Goal: Transaction & Acquisition: Obtain resource

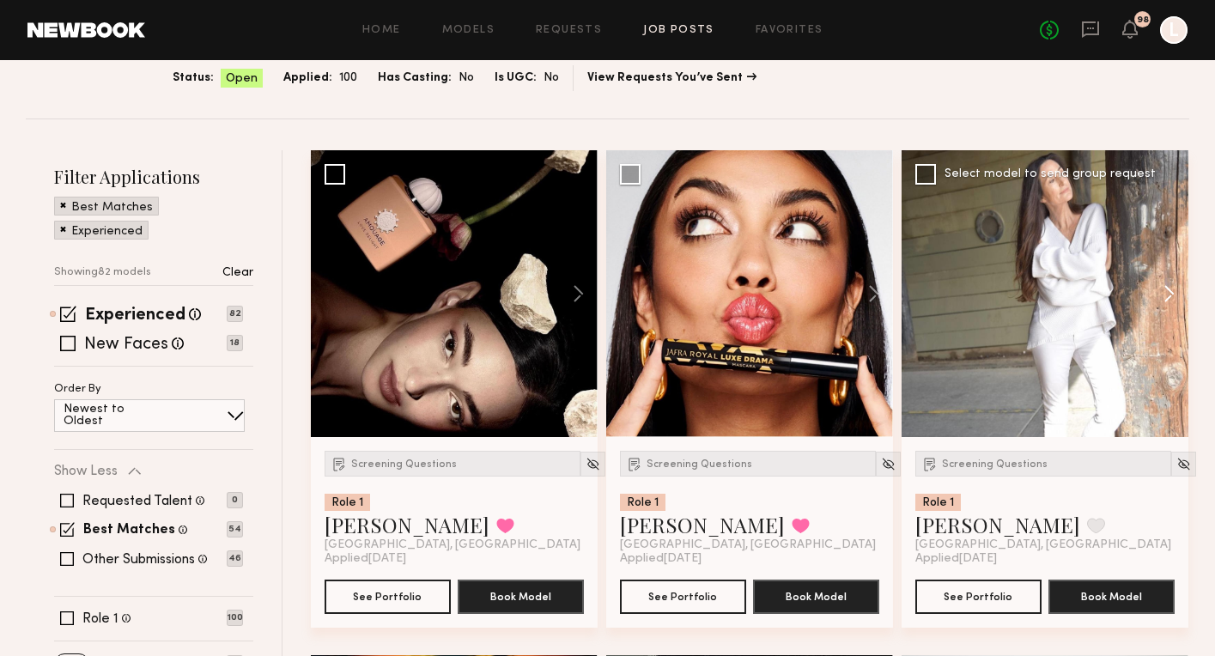
scroll to position [249, 0]
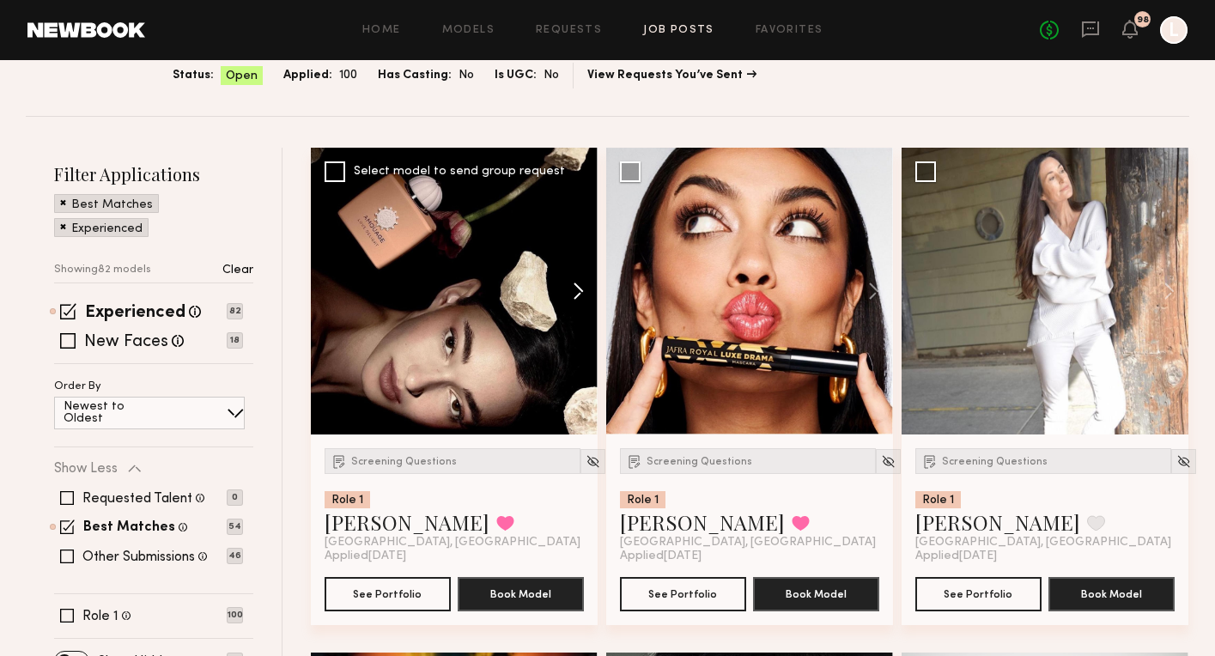
click at [577, 293] on button at bounding box center [570, 291] width 55 height 287
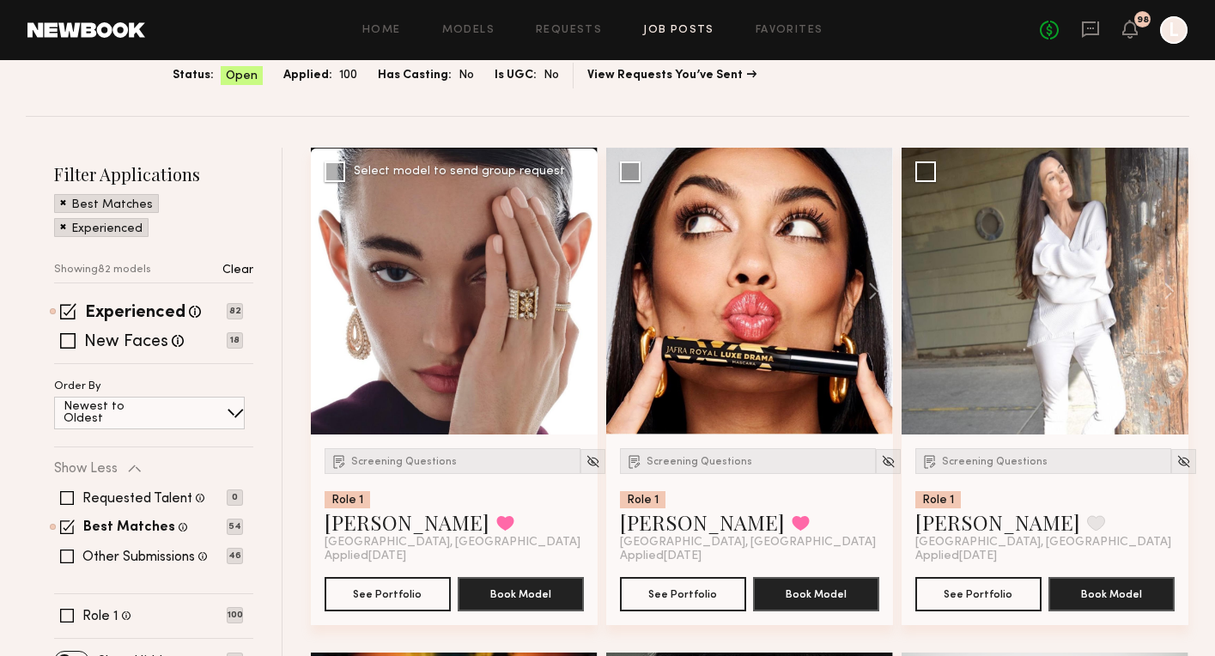
click at [577, 293] on button at bounding box center [570, 291] width 55 height 287
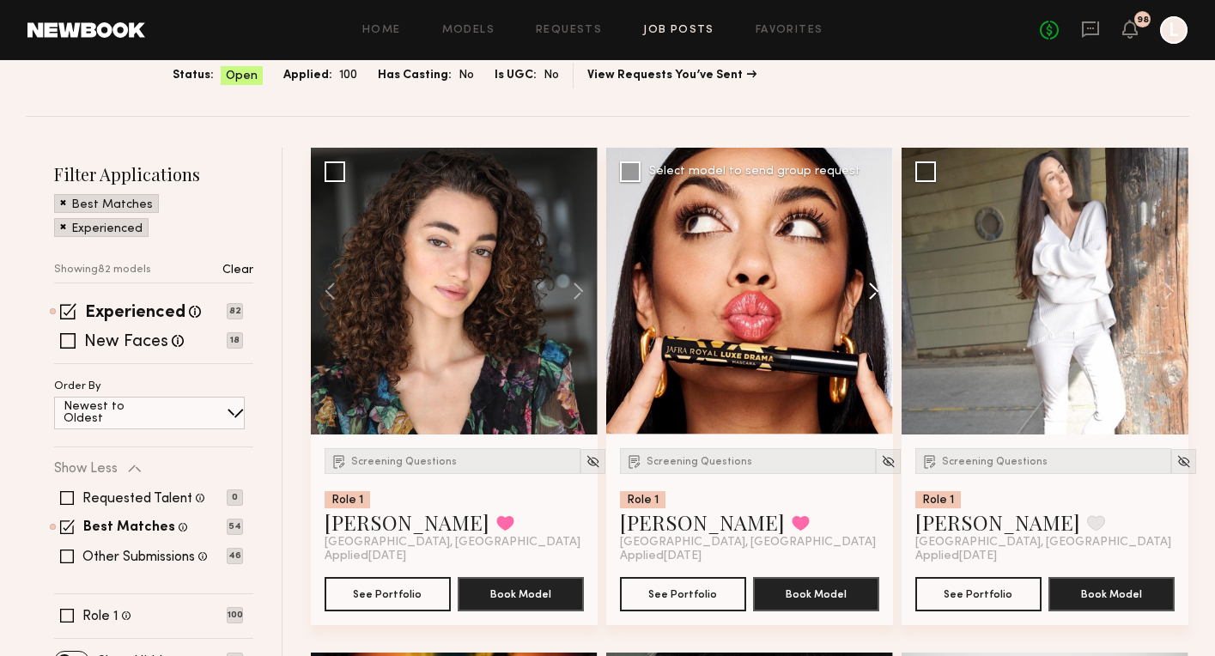
click at [869, 285] on button at bounding box center [865, 291] width 55 height 287
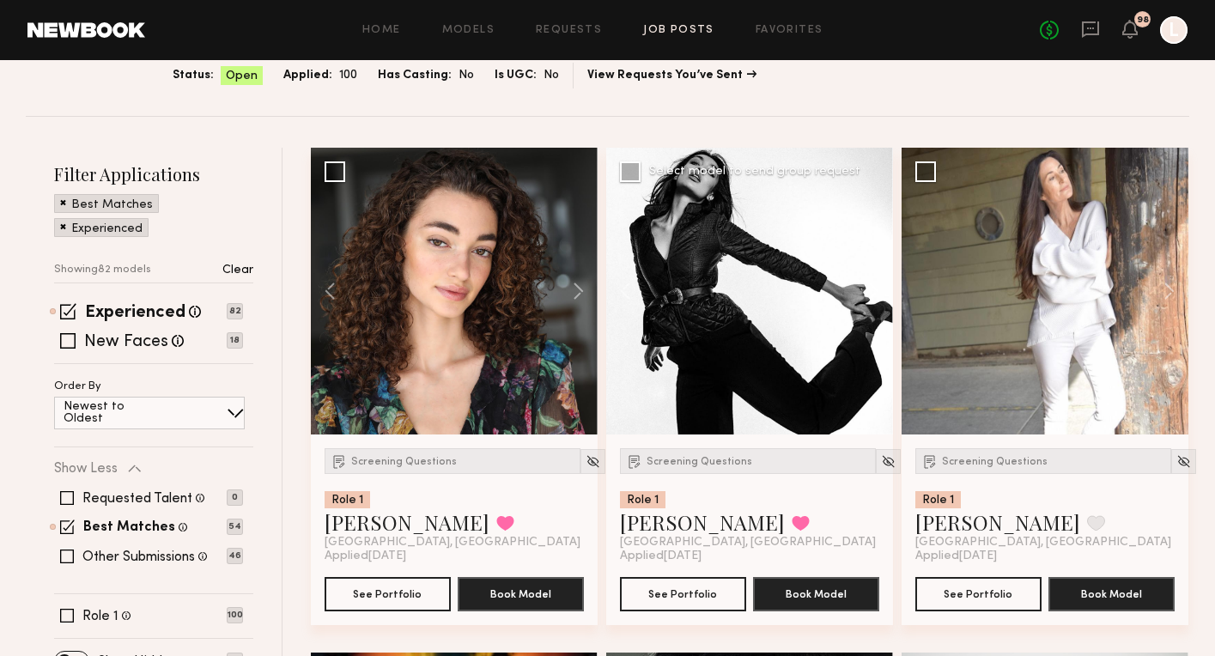
click at [869, 285] on button at bounding box center [865, 291] width 55 height 287
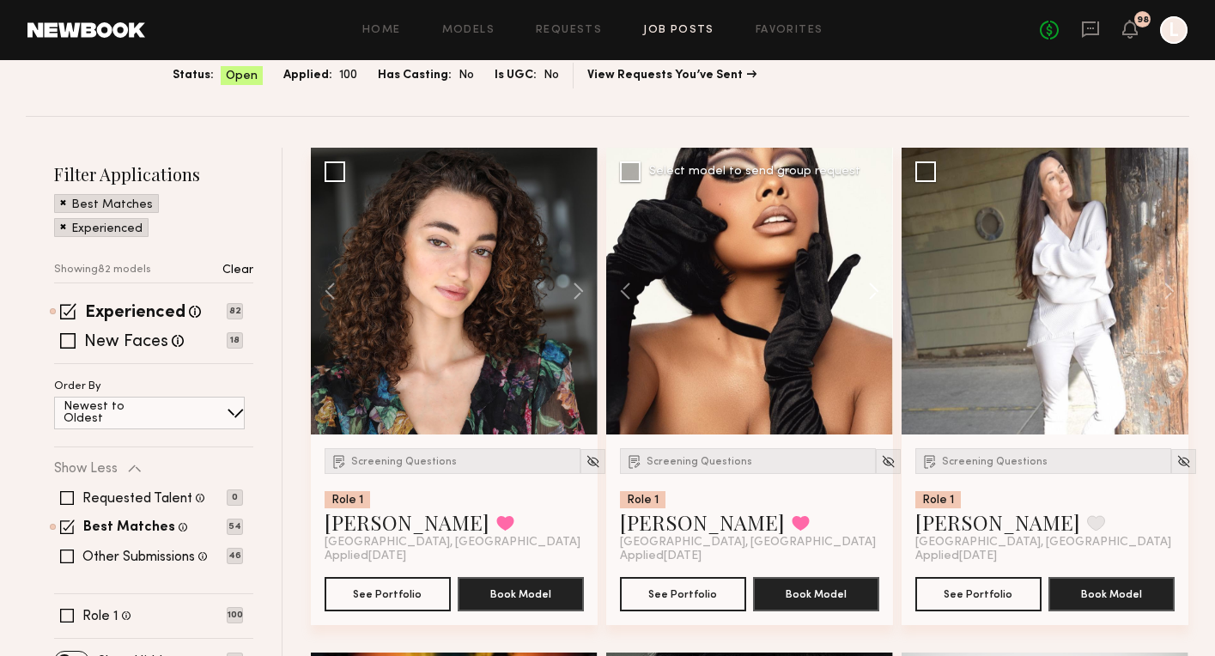
click at [869, 285] on button at bounding box center [865, 291] width 55 height 287
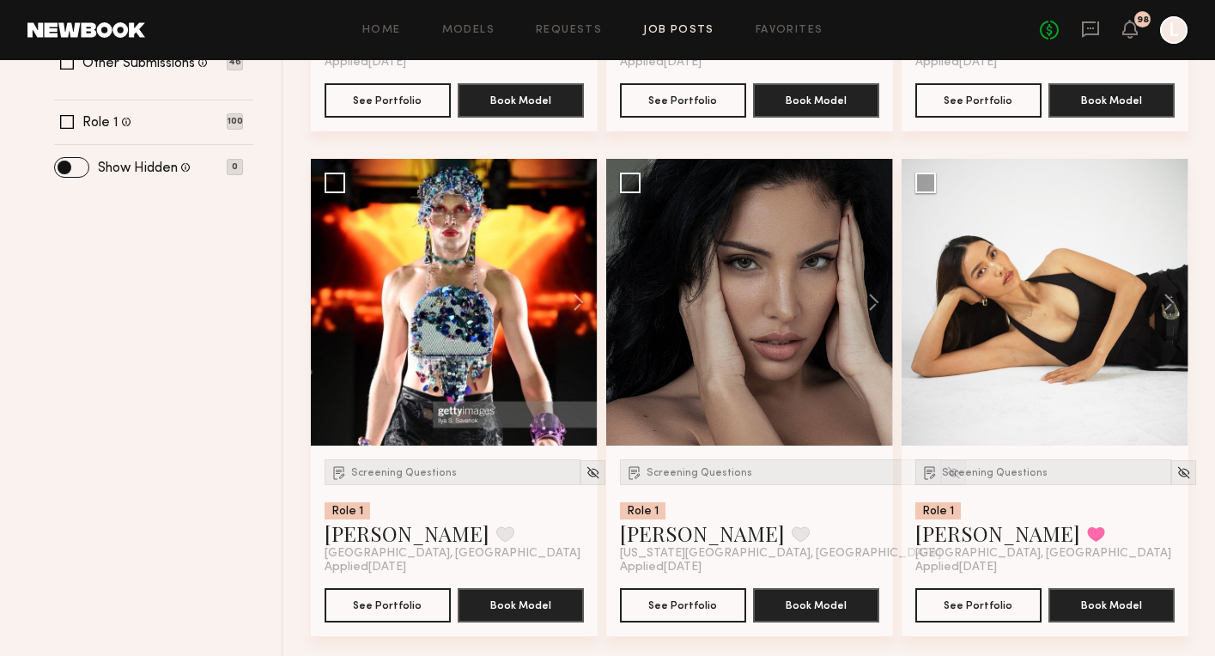
scroll to position [746, 0]
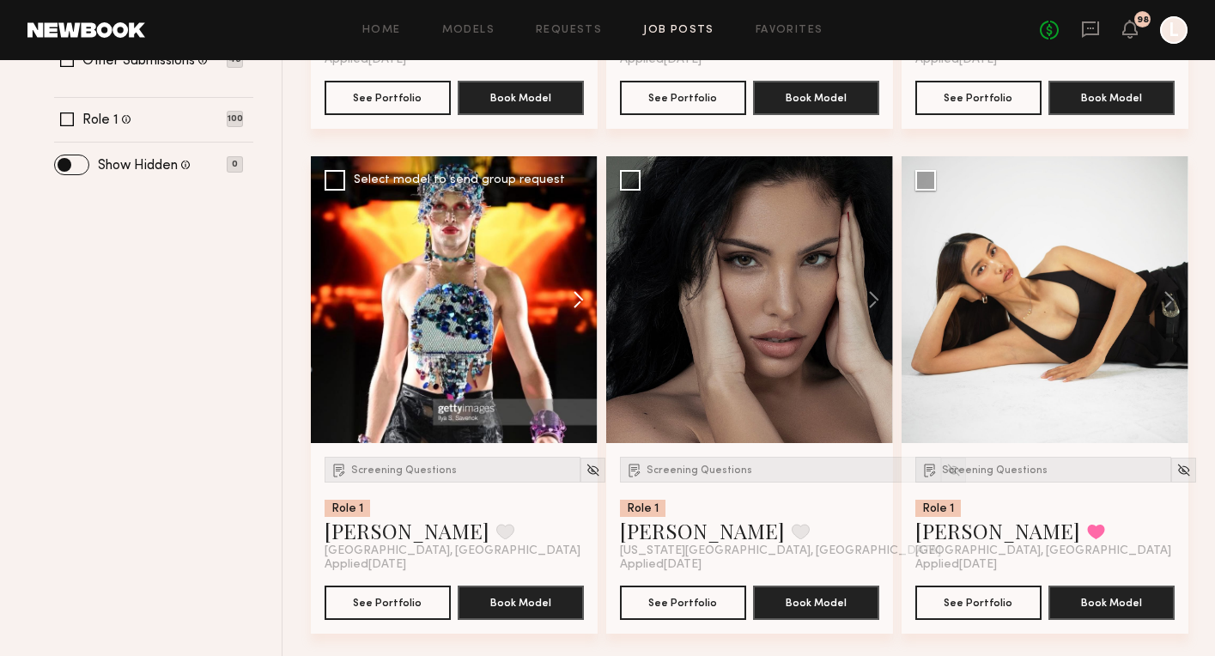
click at [577, 295] on button at bounding box center [570, 299] width 55 height 287
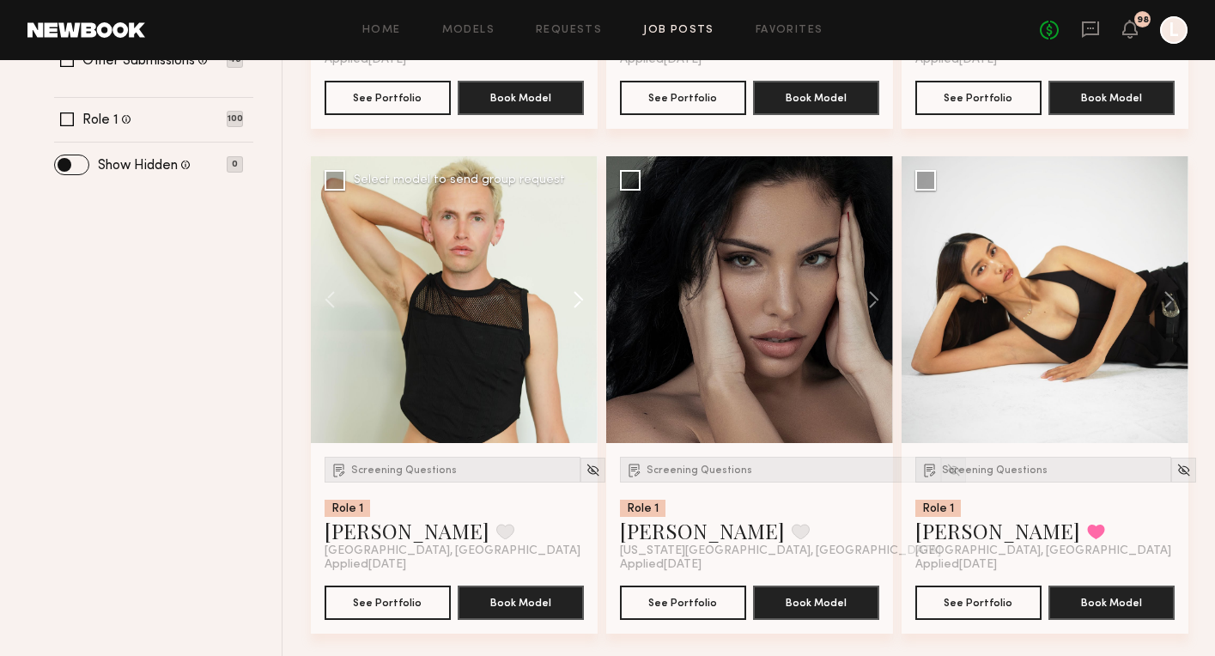
click at [577, 295] on button at bounding box center [570, 299] width 55 height 287
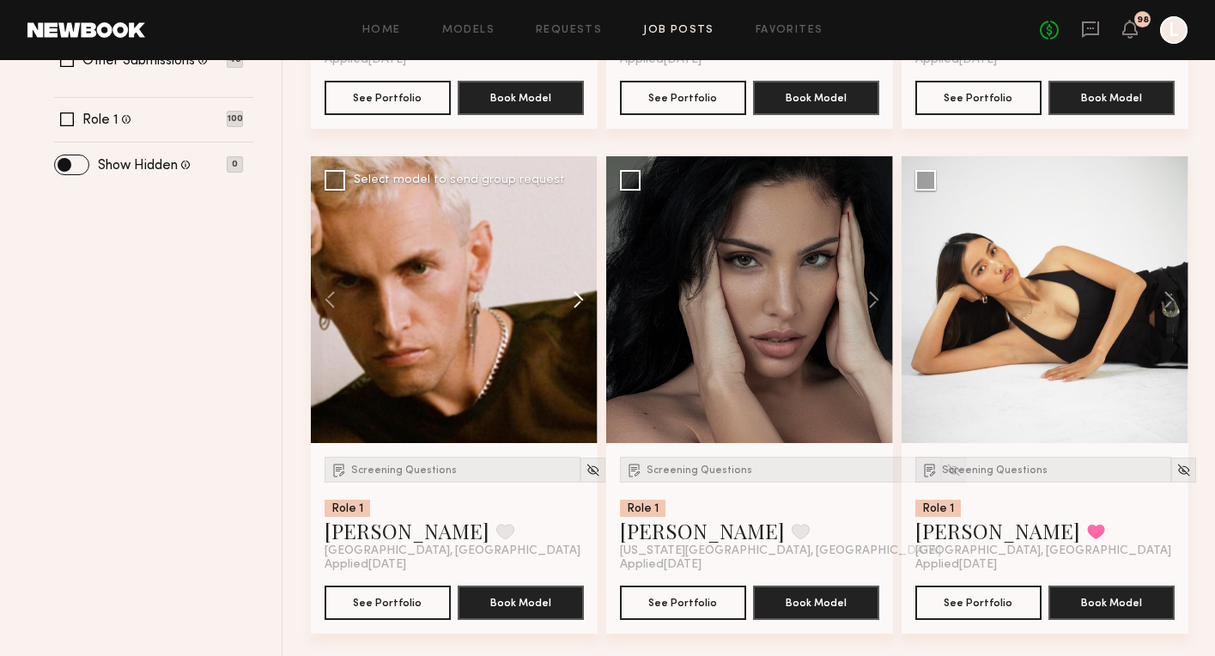
click at [577, 295] on button at bounding box center [570, 299] width 55 height 287
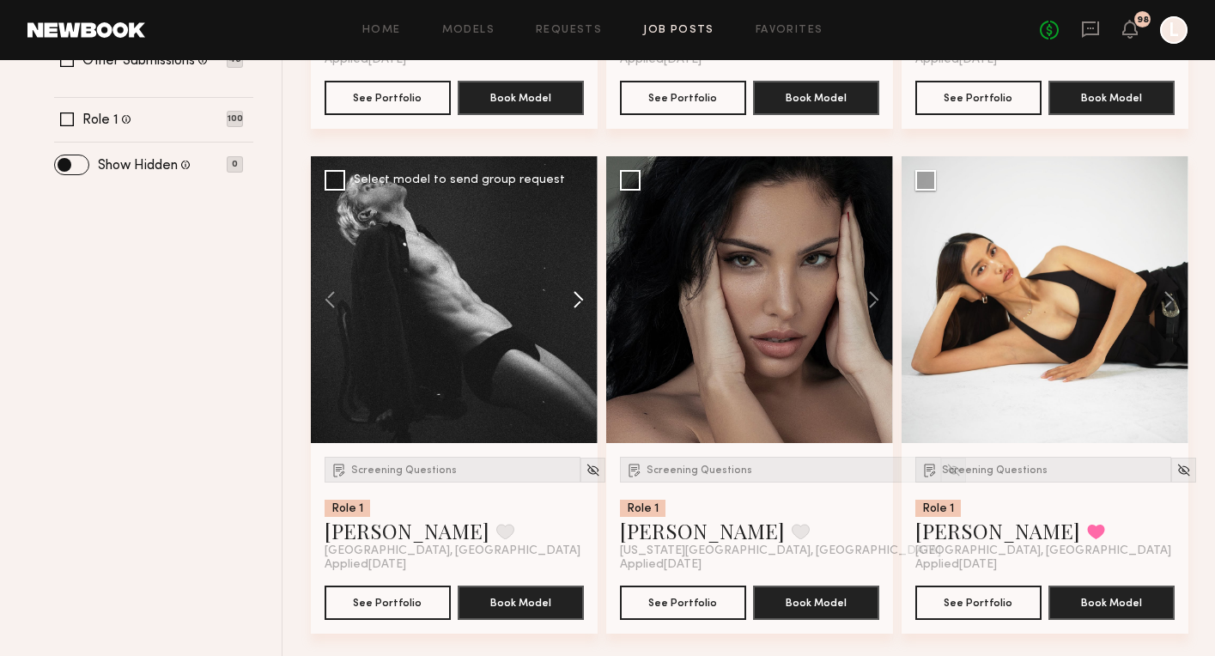
click at [577, 295] on button at bounding box center [570, 299] width 55 height 287
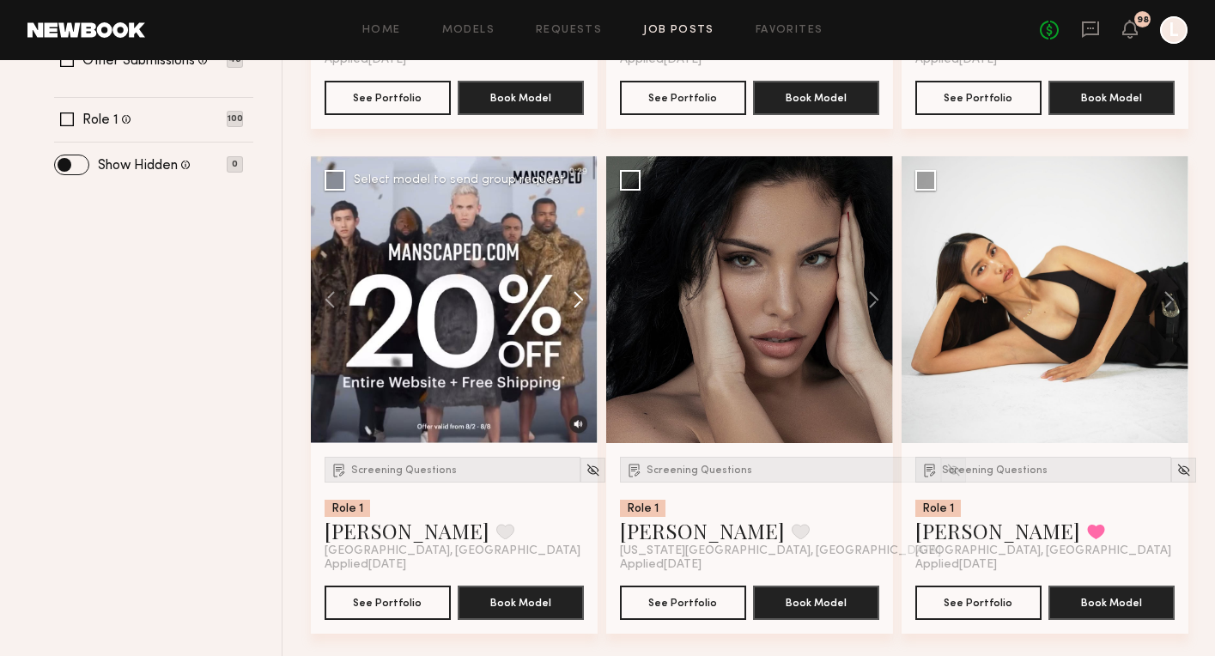
click at [577, 295] on button at bounding box center [570, 299] width 55 height 287
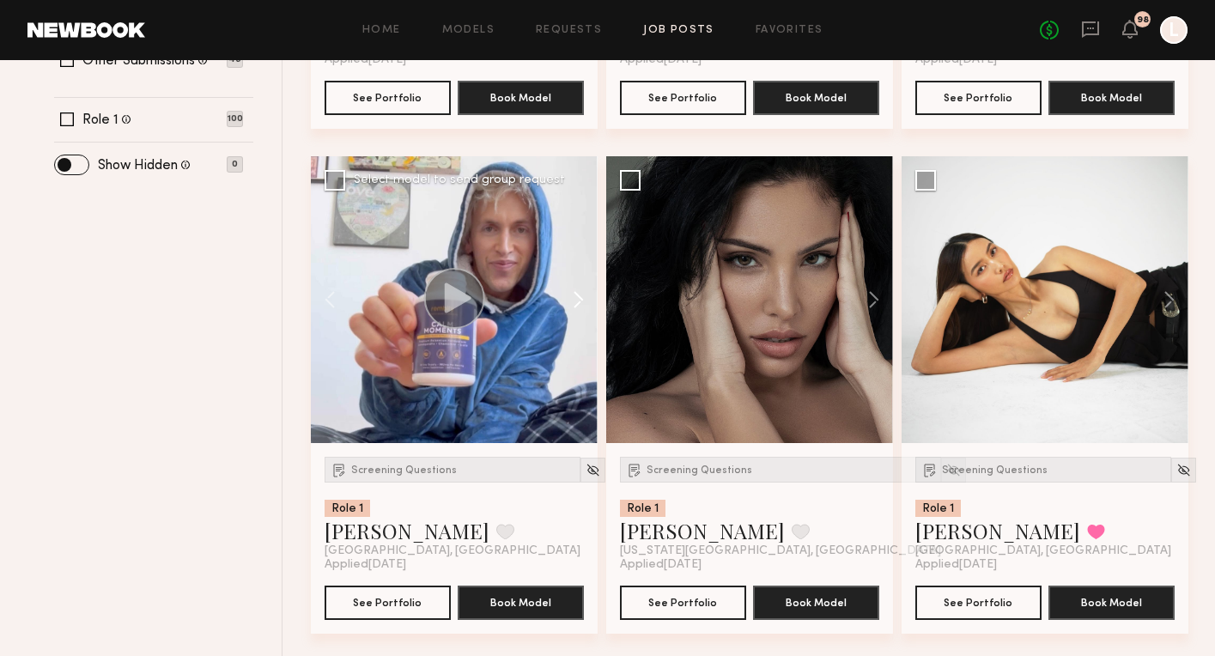
click at [577, 295] on button at bounding box center [570, 299] width 55 height 287
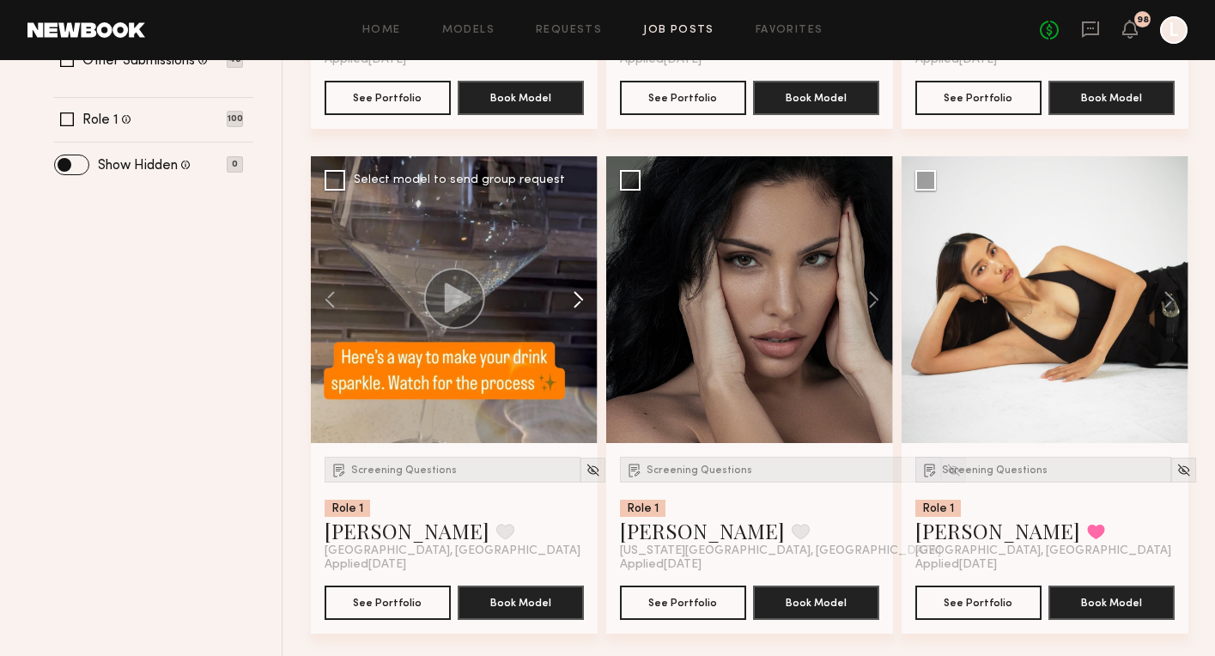
click at [577, 295] on button at bounding box center [570, 299] width 55 height 287
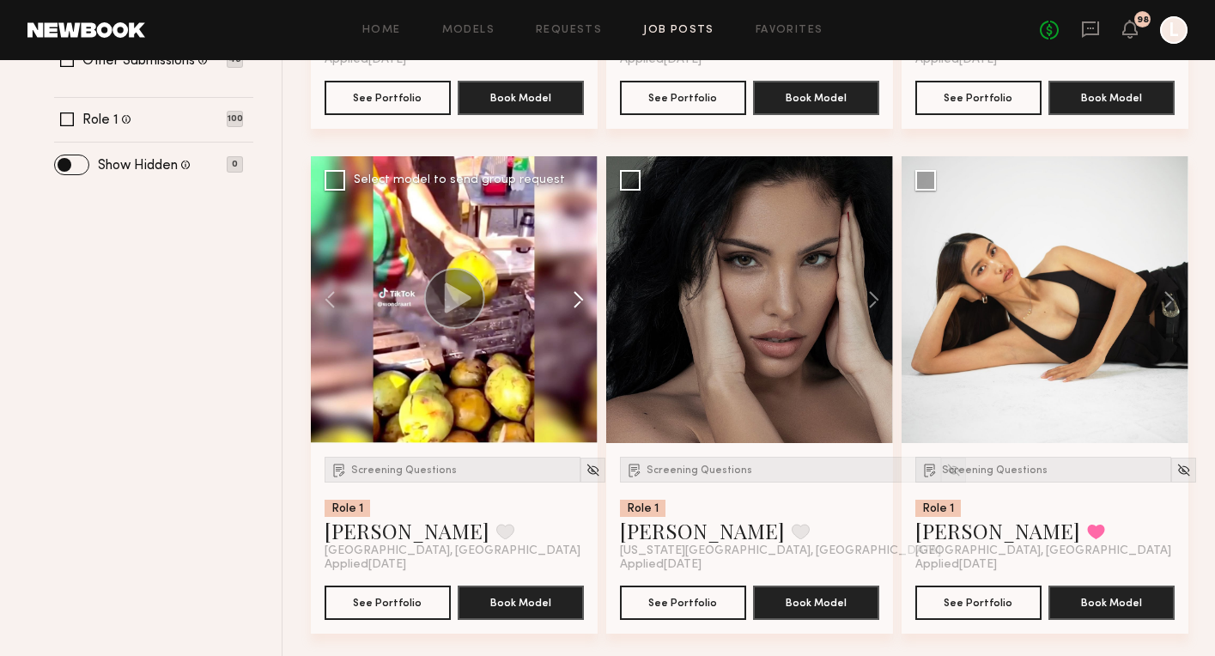
click at [577, 295] on button at bounding box center [570, 299] width 55 height 287
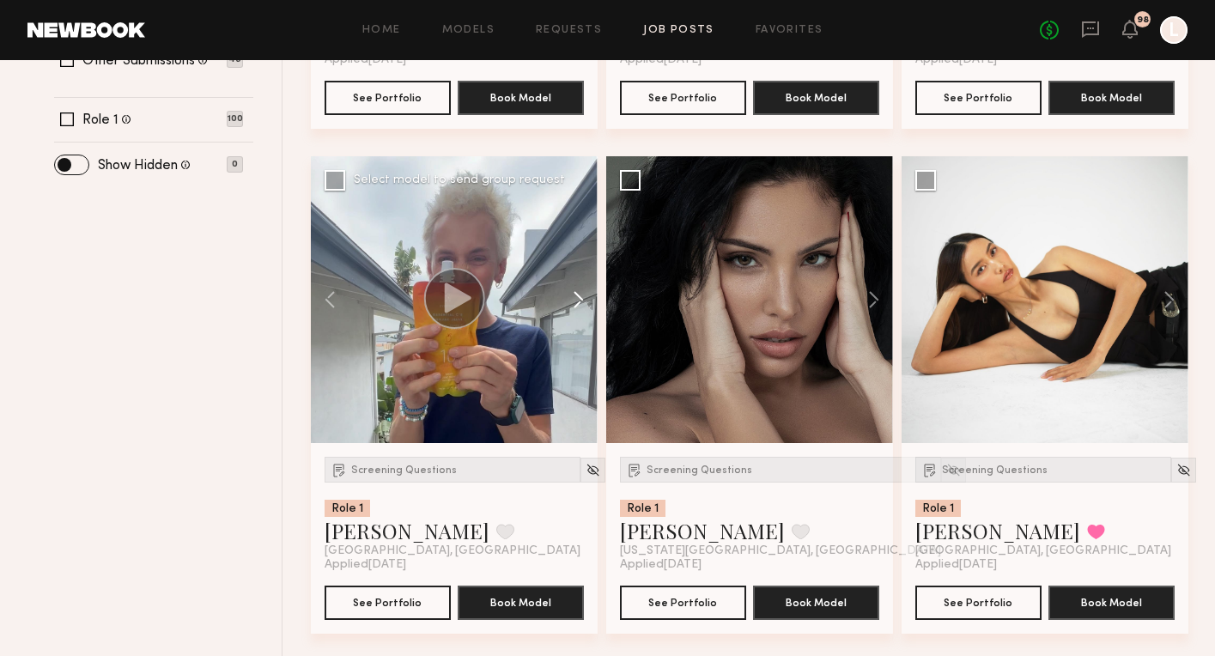
click at [577, 295] on button at bounding box center [570, 299] width 55 height 287
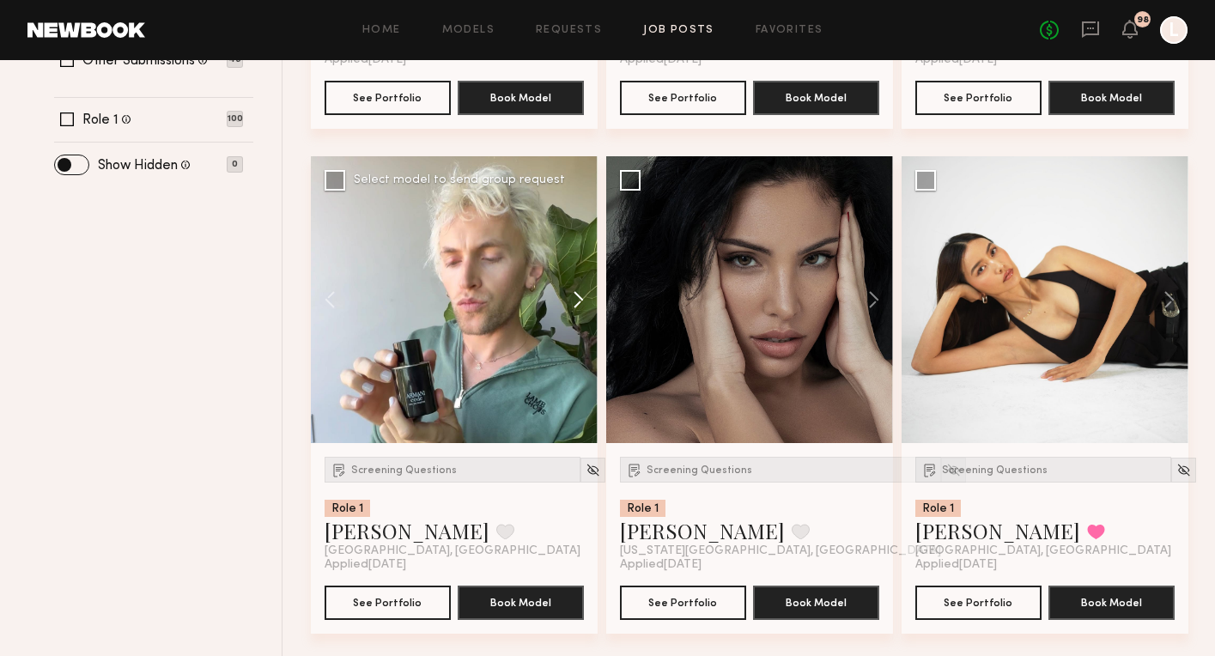
click at [577, 295] on button at bounding box center [570, 299] width 55 height 287
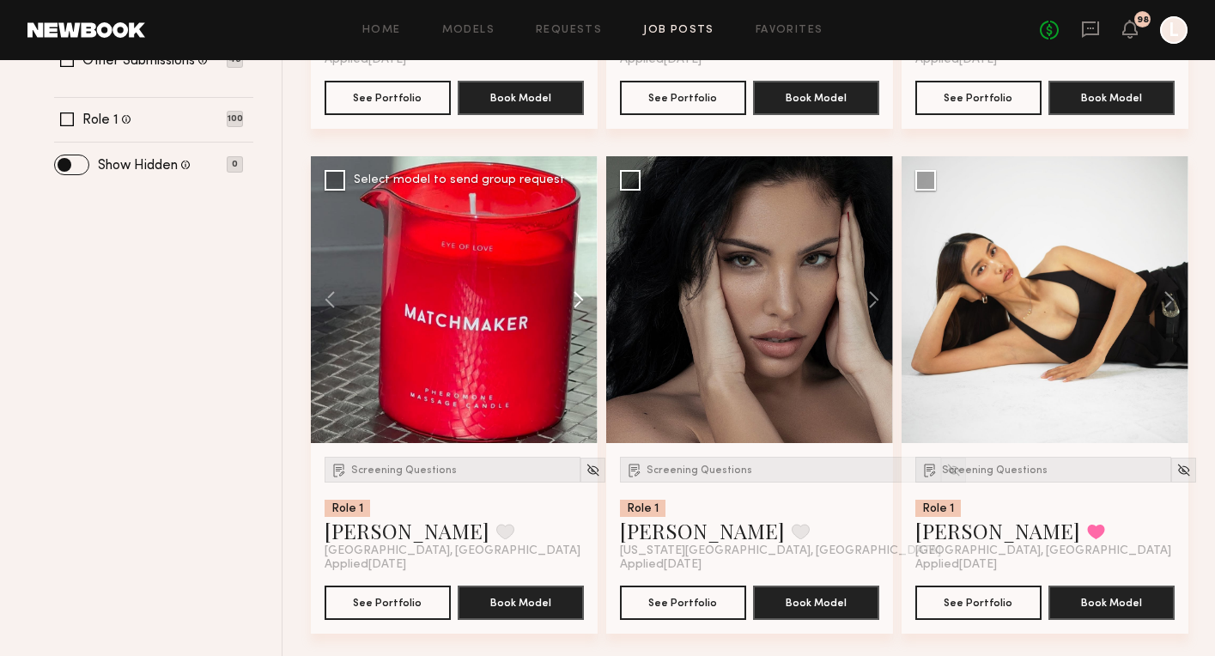
click at [577, 295] on button at bounding box center [570, 299] width 55 height 287
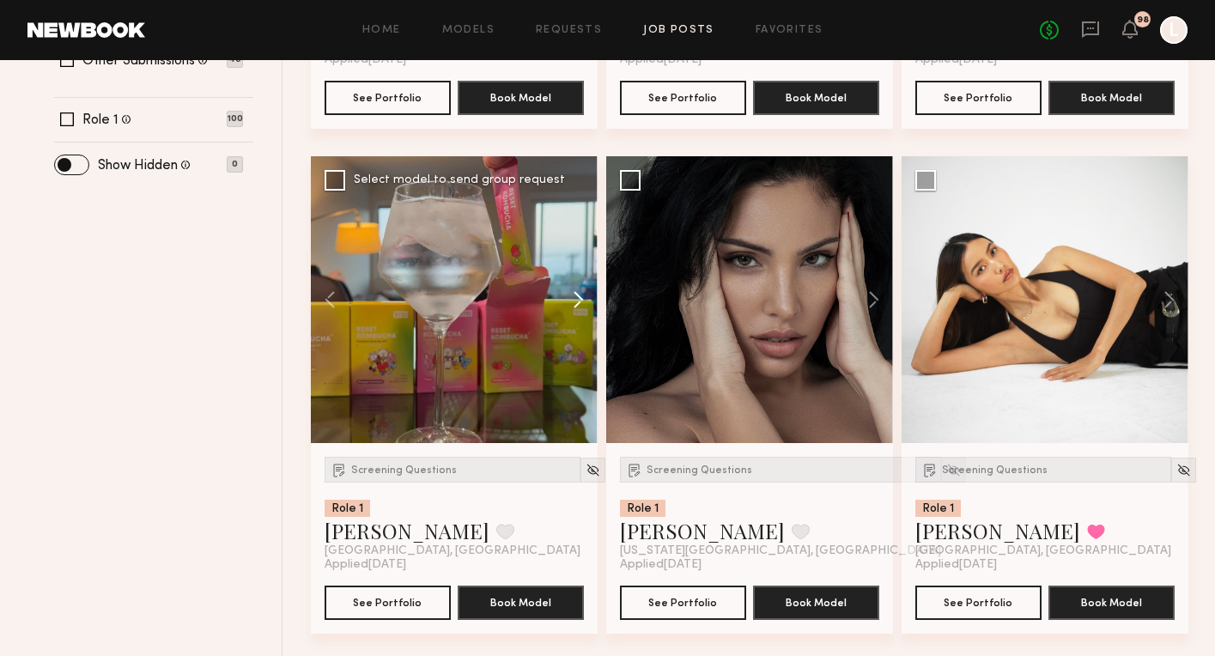
click at [577, 295] on button at bounding box center [570, 299] width 55 height 287
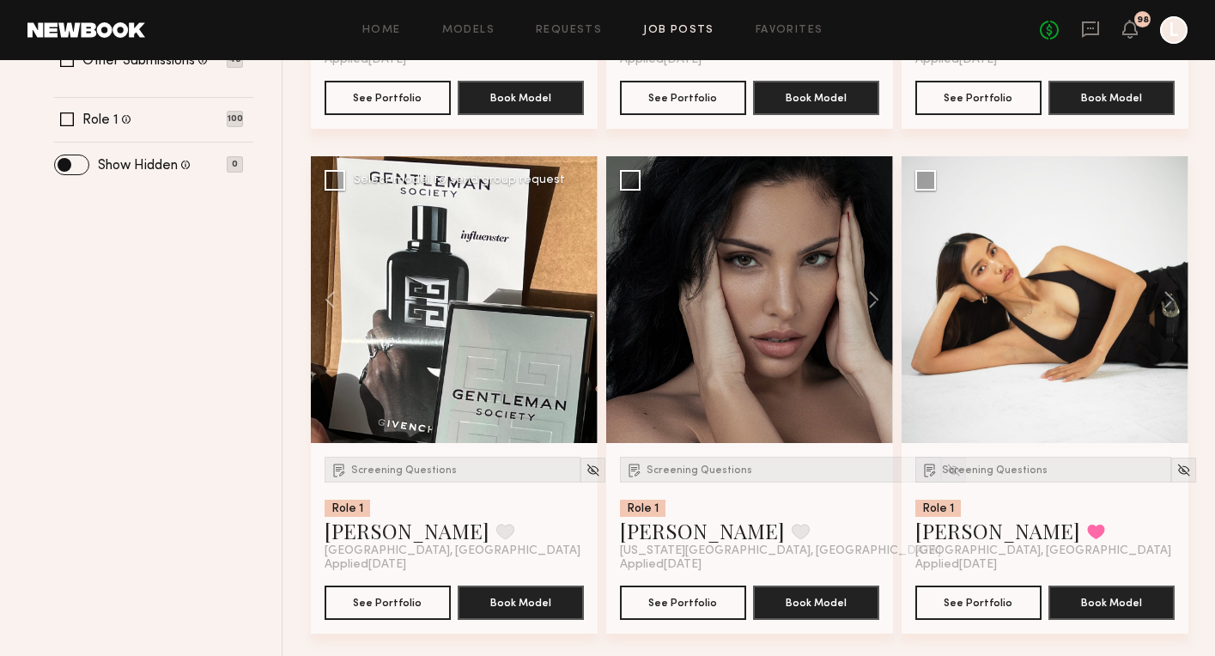
click at [577, 295] on div at bounding box center [454, 299] width 287 height 287
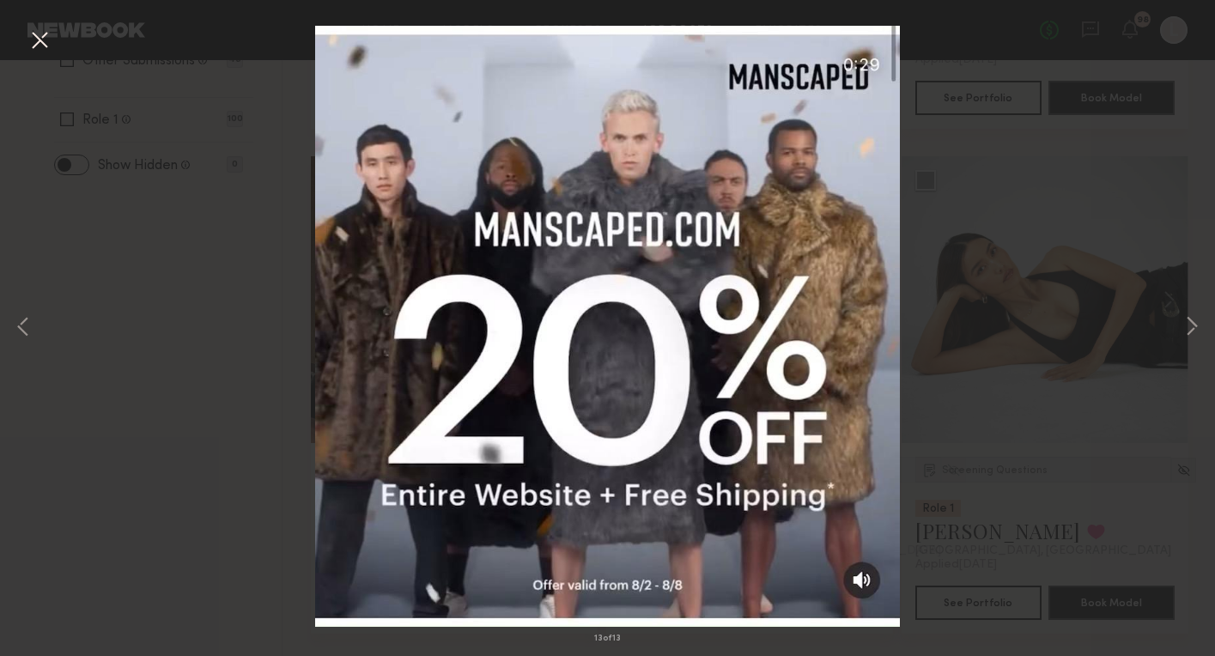
click at [41, 40] on button at bounding box center [39, 41] width 27 height 31
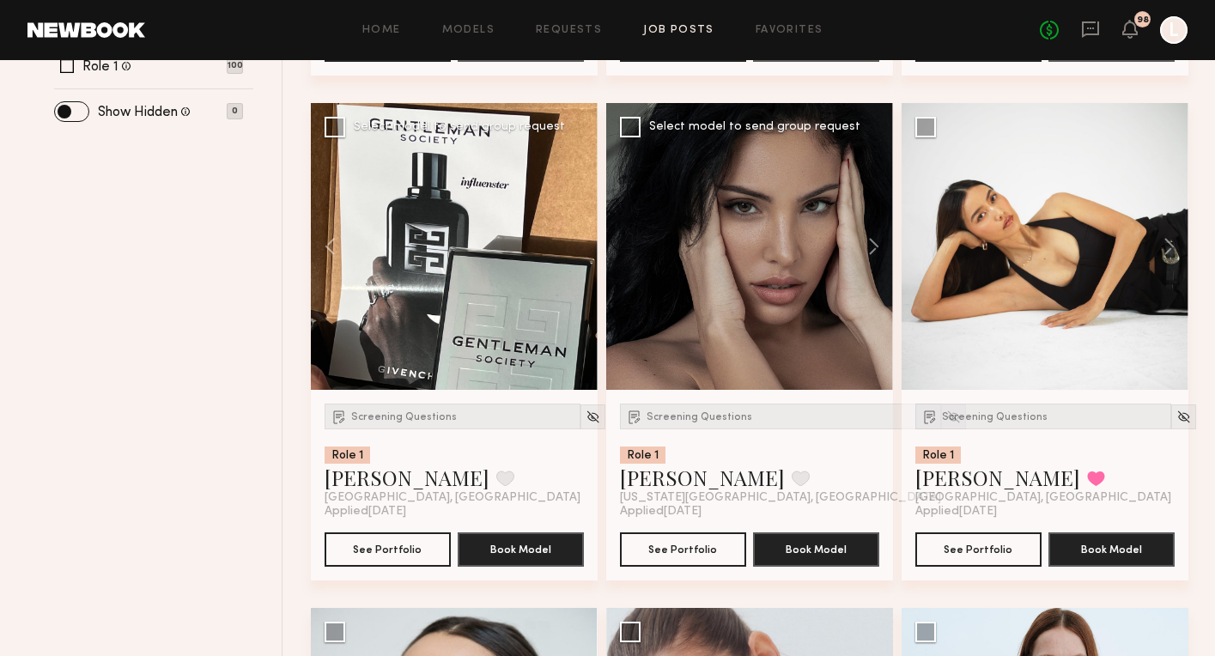
scroll to position [813, 0]
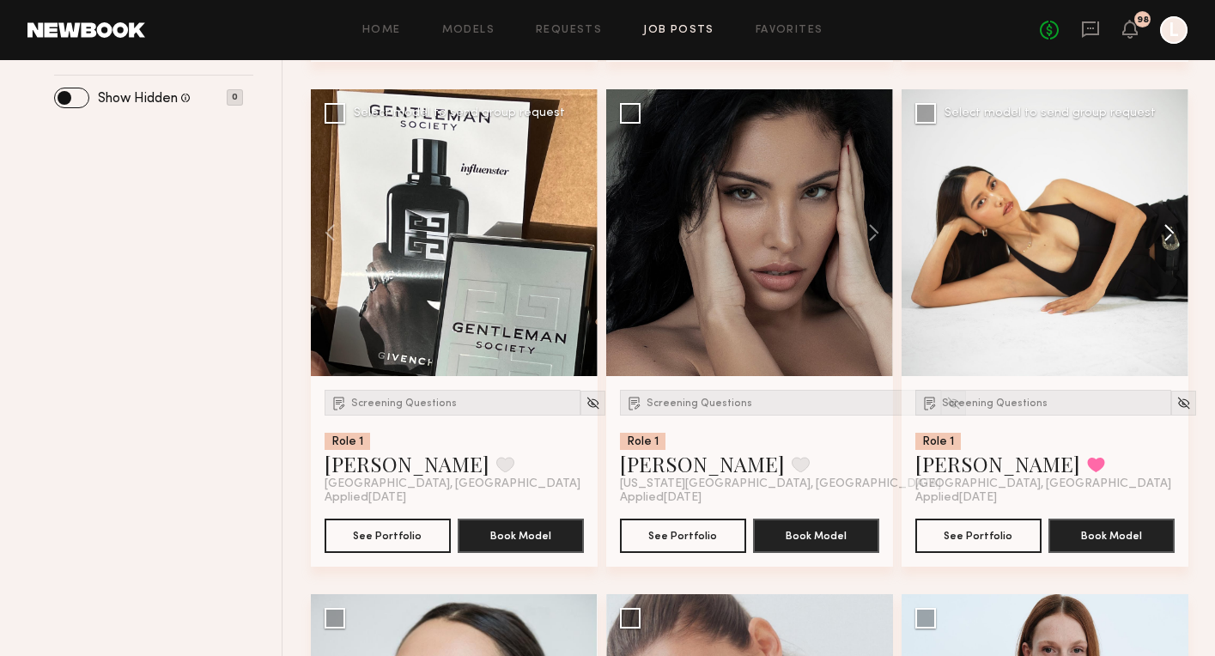
click at [1171, 231] on button at bounding box center [1161, 232] width 55 height 287
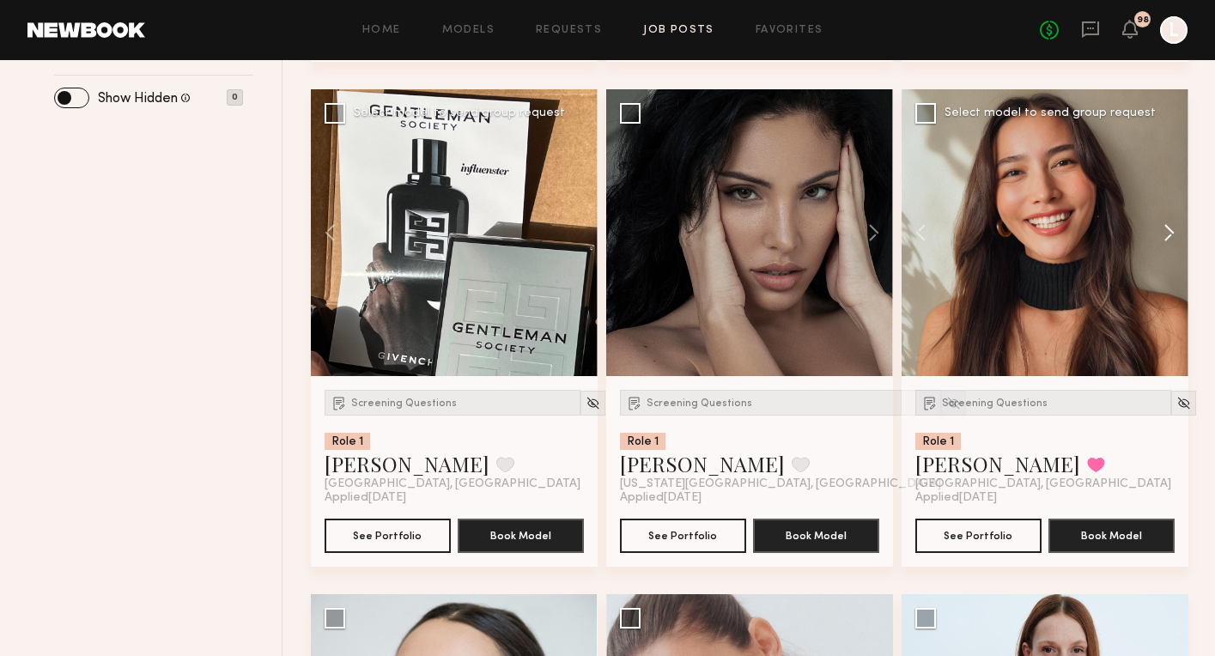
click at [1171, 232] on button at bounding box center [1161, 232] width 55 height 287
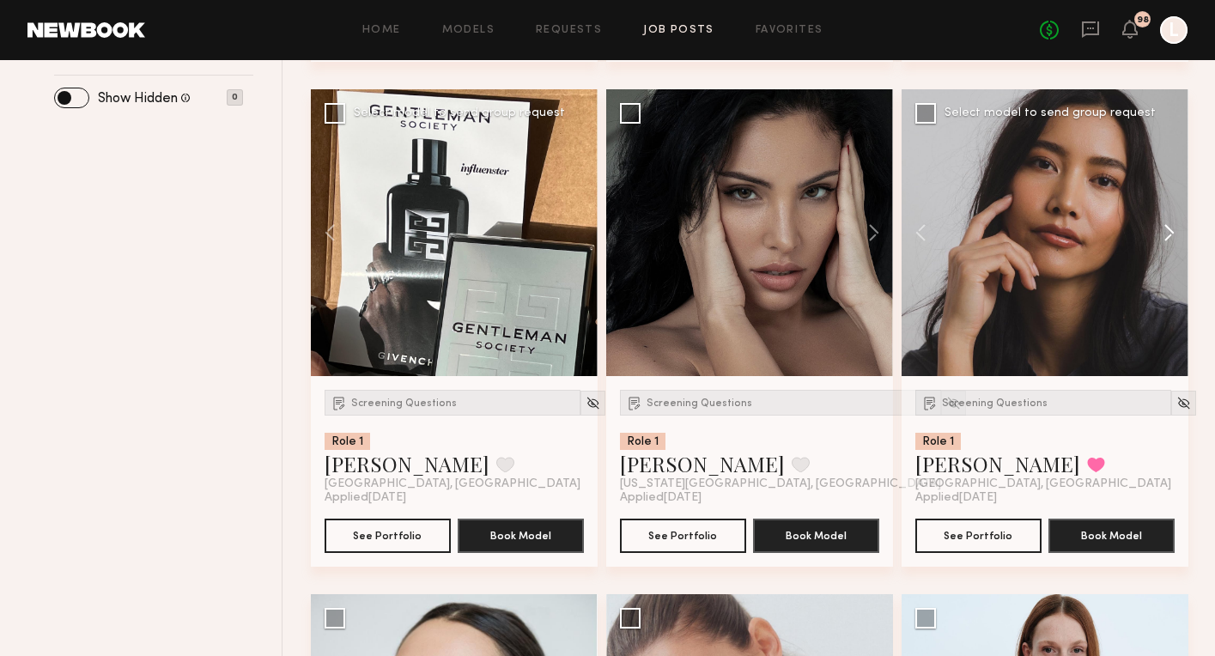
click at [1171, 232] on button at bounding box center [1161, 232] width 55 height 287
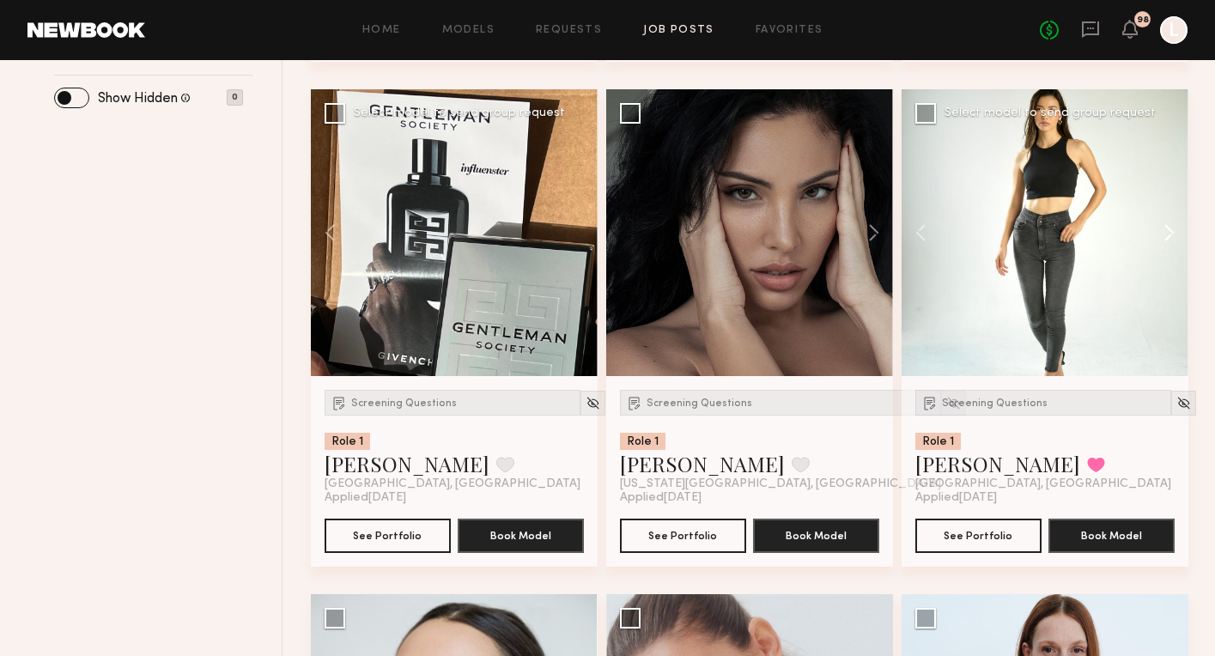
click at [1171, 232] on button at bounding box center [1161, 232] width 55 height 287
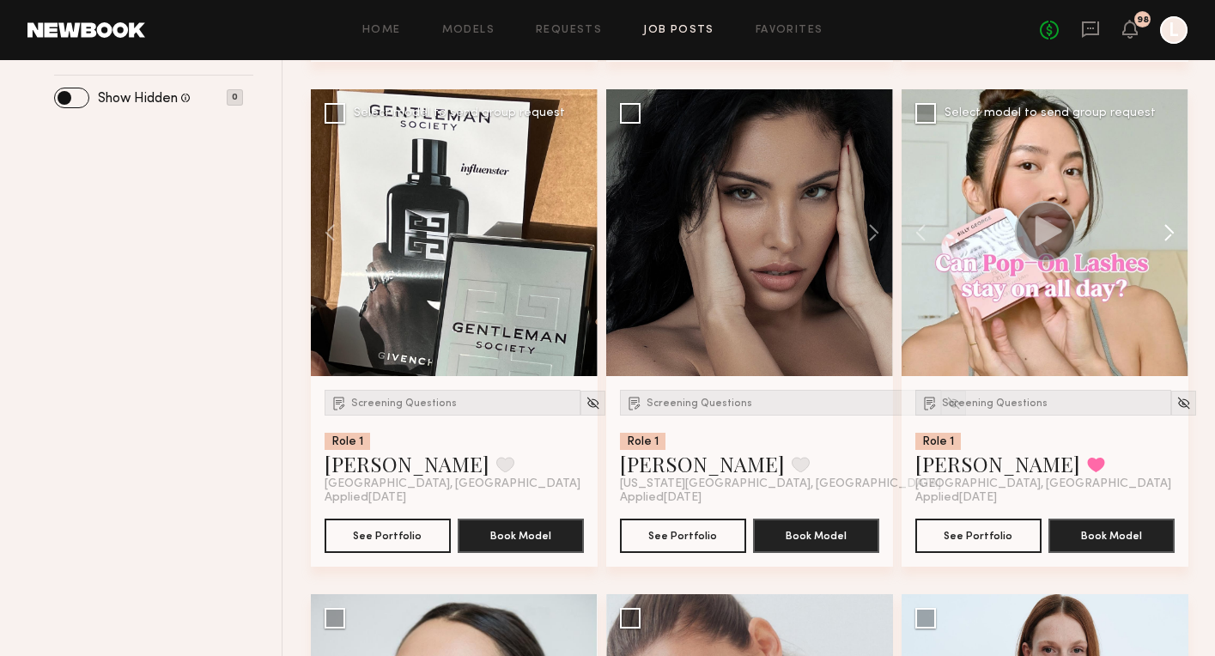
click at [1171, 231] on button at bounding box center [1161, 232] width 55 height 287
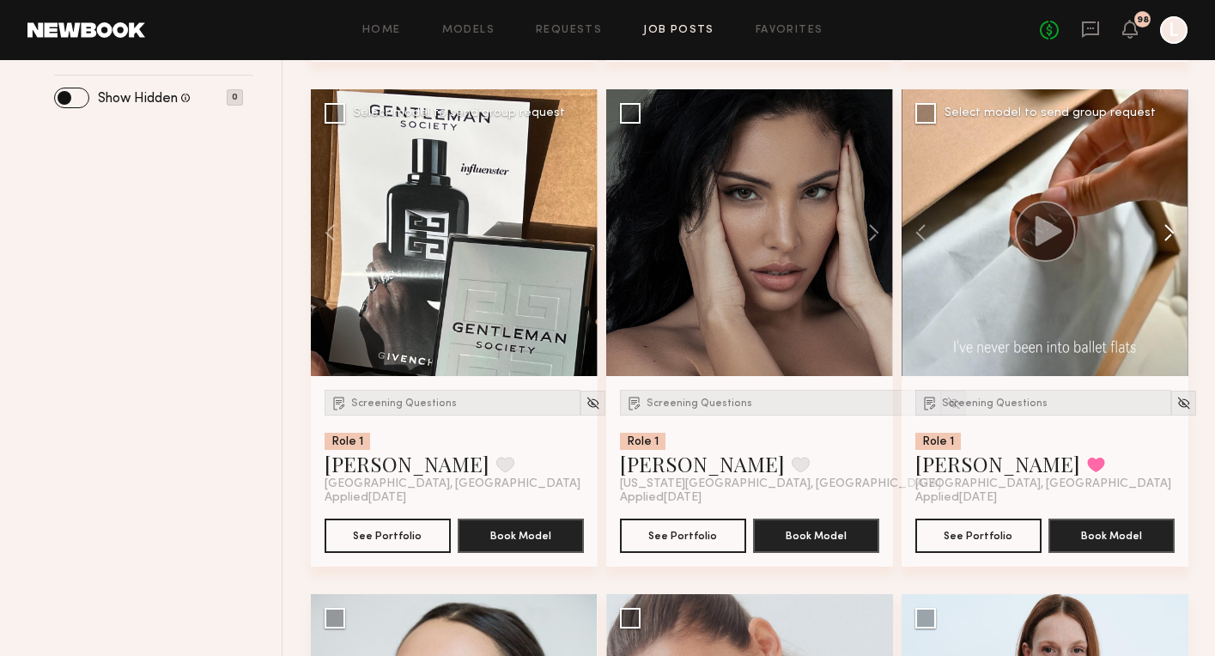
click at [1171, 231] on button at bounding box center [1161, 232] width 55 height 287
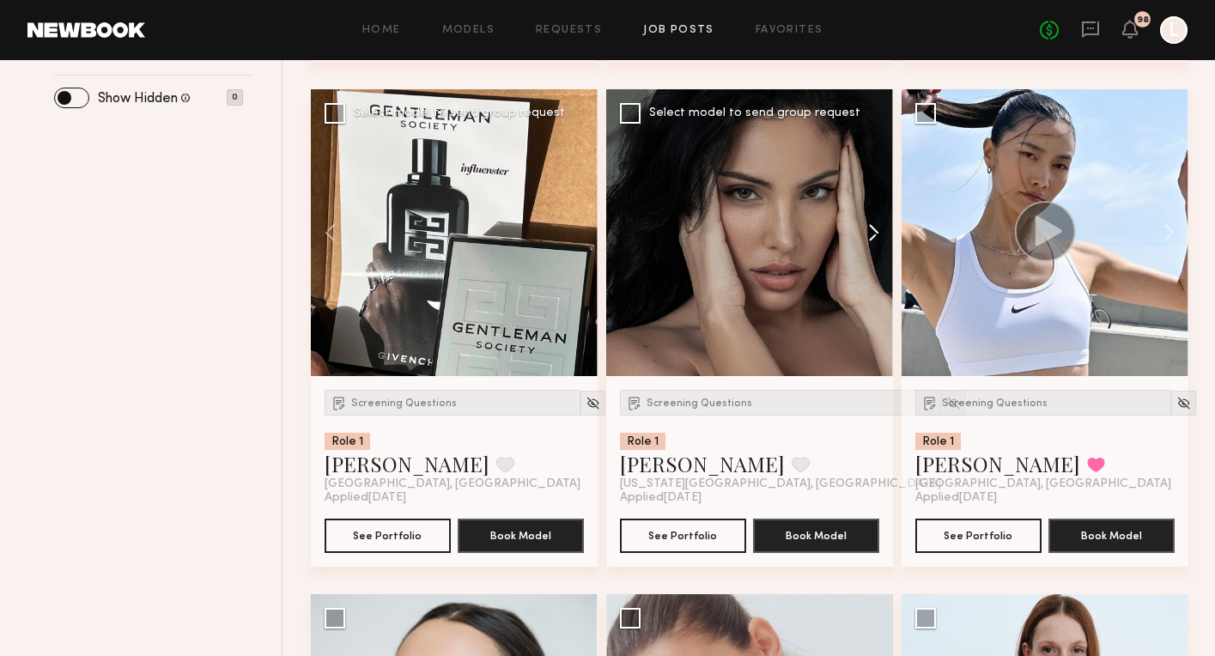
click at [869, 228] on button at bounding box center [865, 232] width 55 height 287
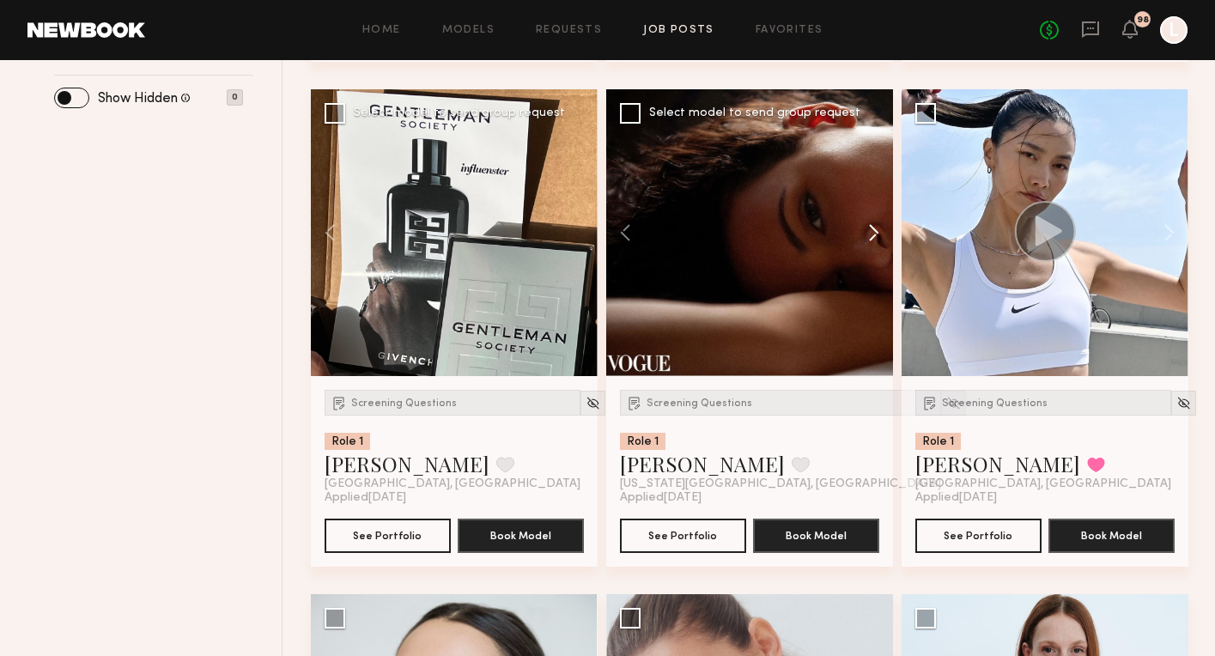
click at [869, 228] on button at bounding box center [865, 232] width 55 height 287
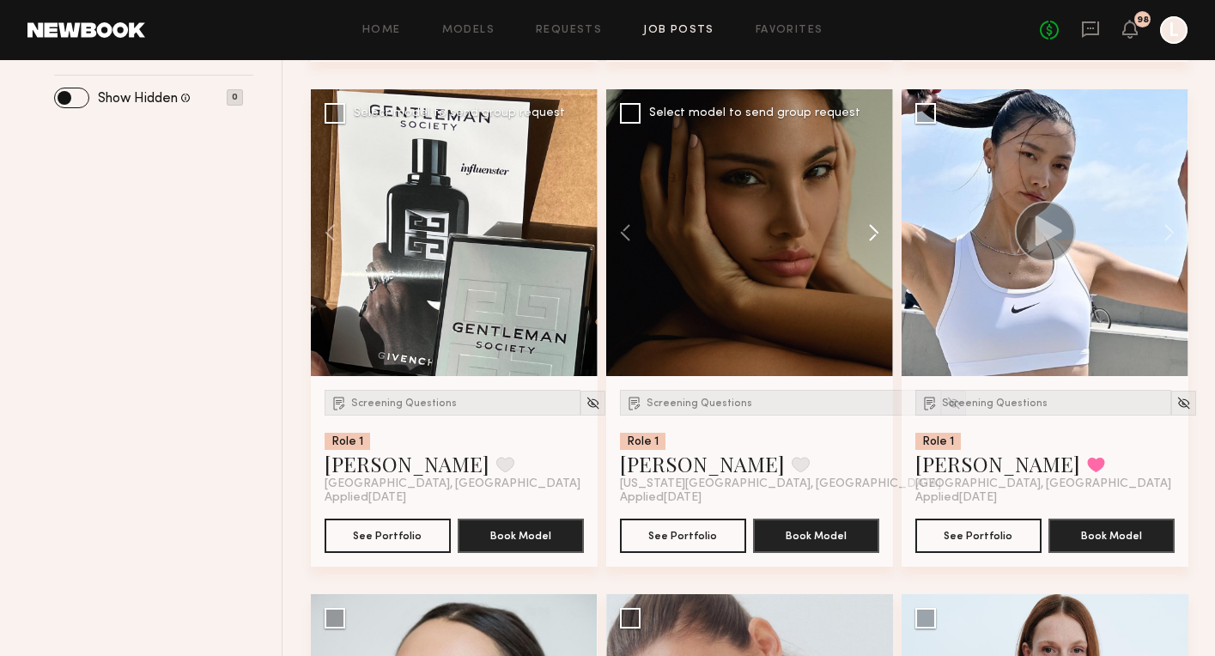
click at [869, 228] on button at bounding box center [865, 232] width 55 height 287
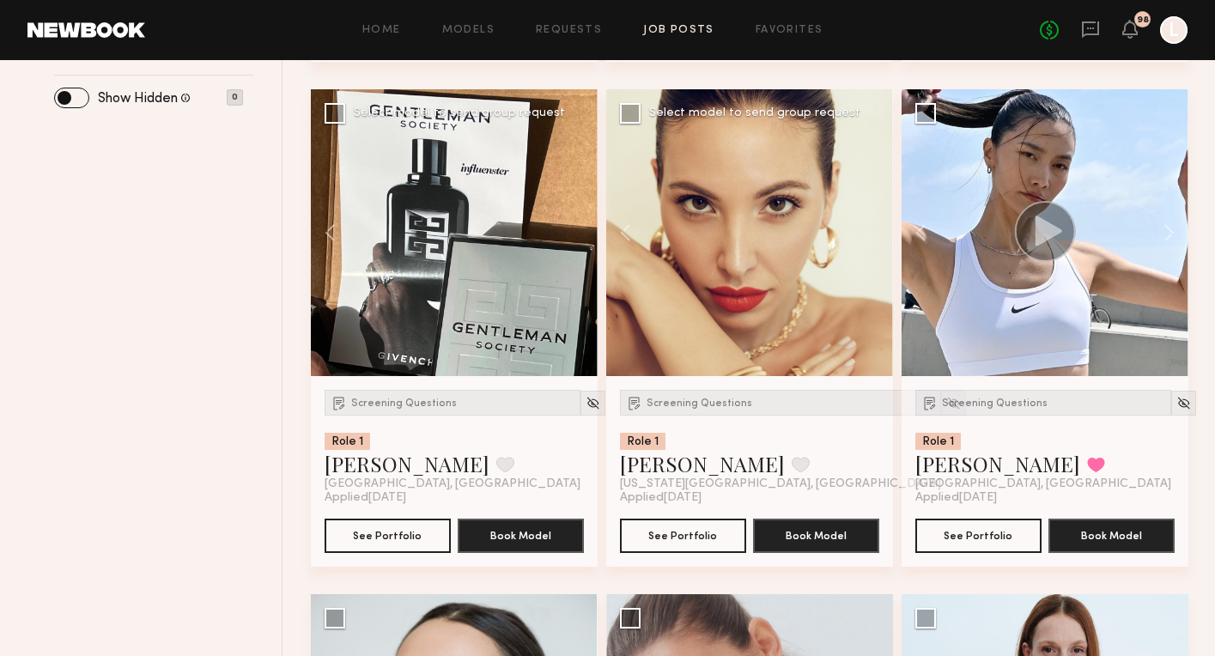
click at [869, 228] on div at bounding box center [749, 232] width 287 height 287
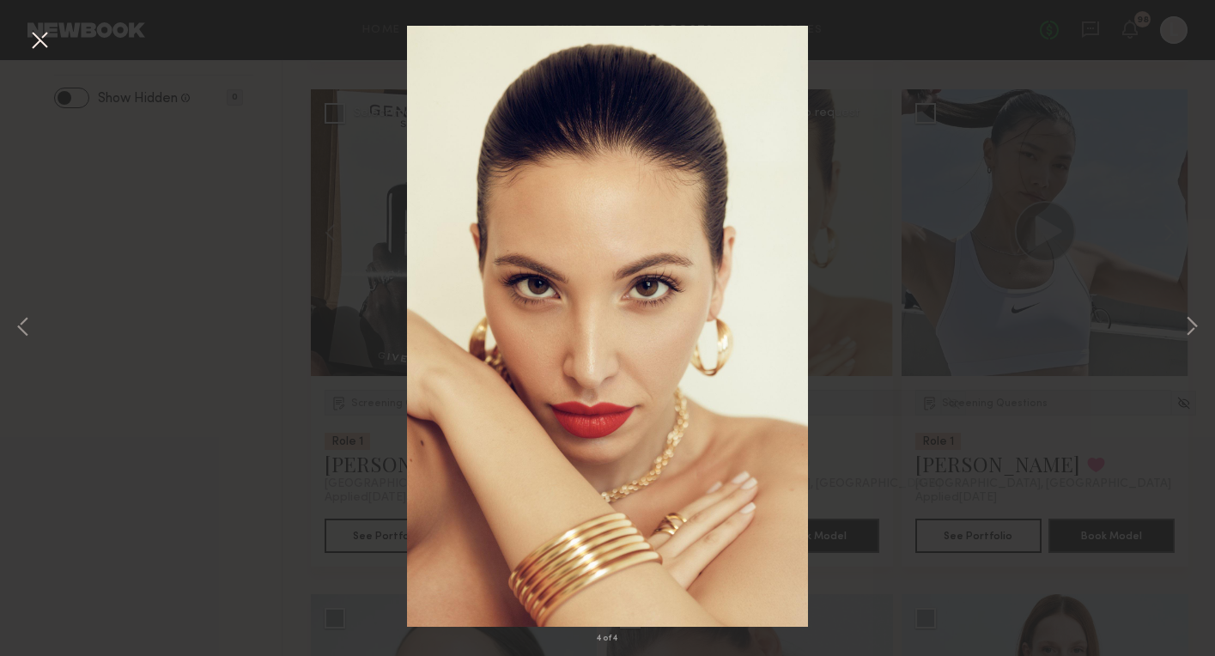
click at [978, 376] on div "4 of 4" at bounding box center [607, 328] width 1215 height 656
click at [47, 40] on button at bounding box center [39, 41] width 27 height 31
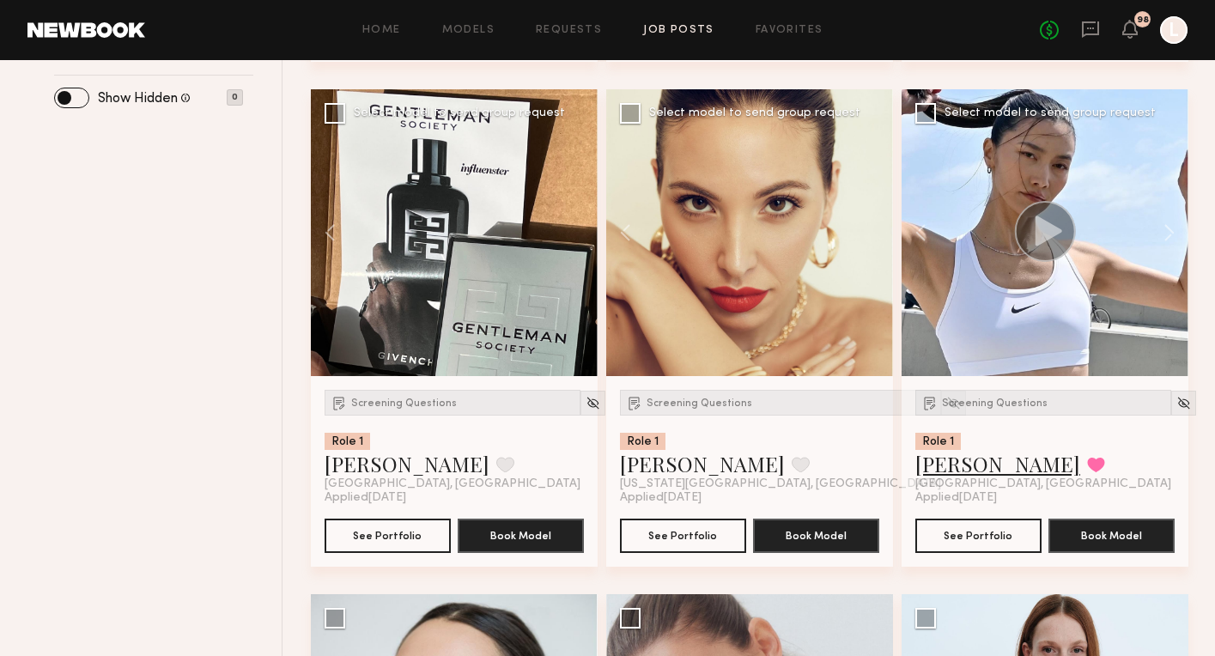
click at [964, 460] on link "Arisa N." at bounding box center [998, 463] width 165 height 27
click at [1130, 33] on icon at bounding box center [1131, 28] width 14 height 12
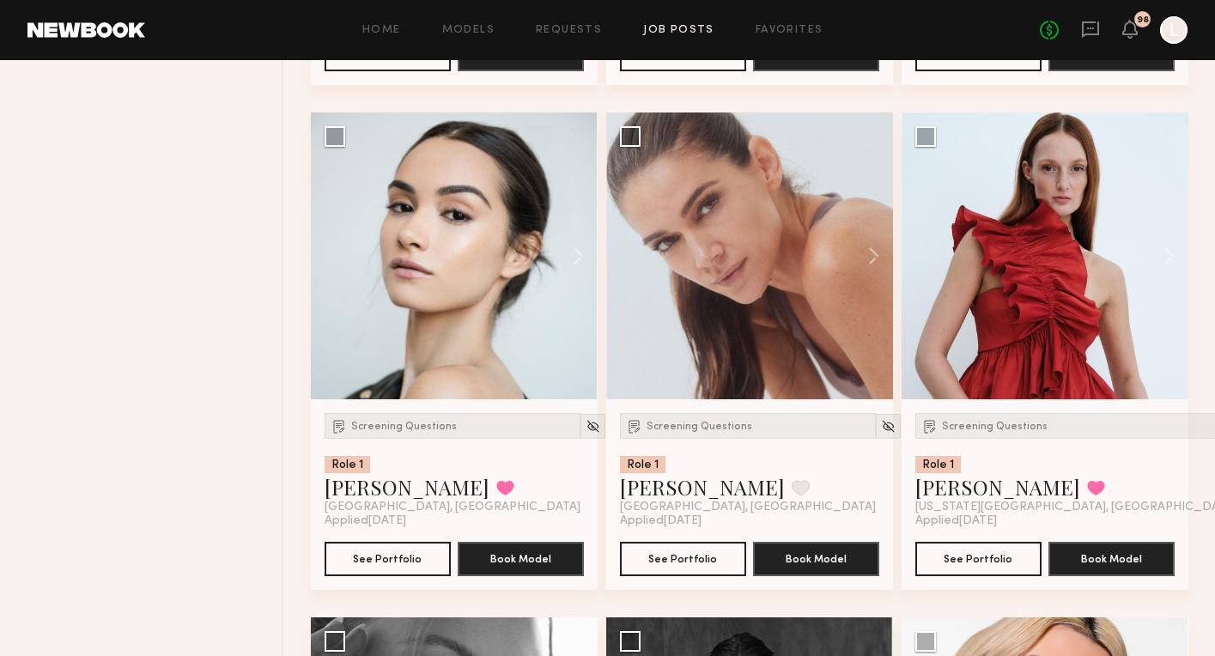
scroll to position [1300, 0]
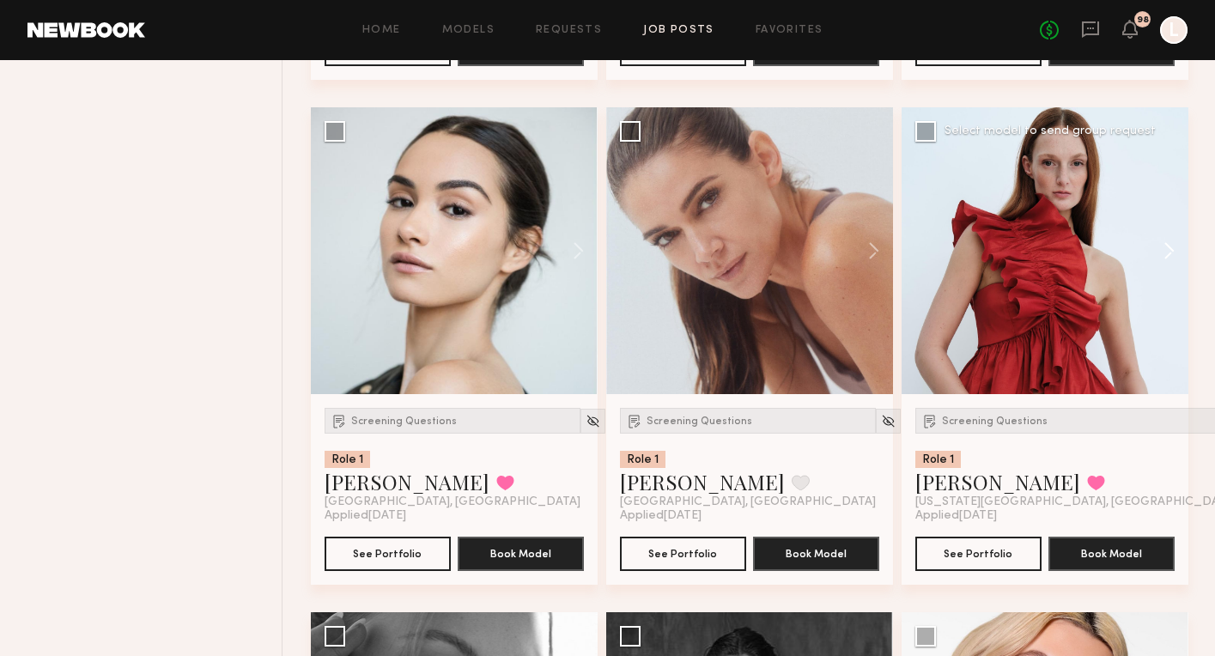
click at [1169, 253] on button at bounding box center [1161, 250] width 55 height 287
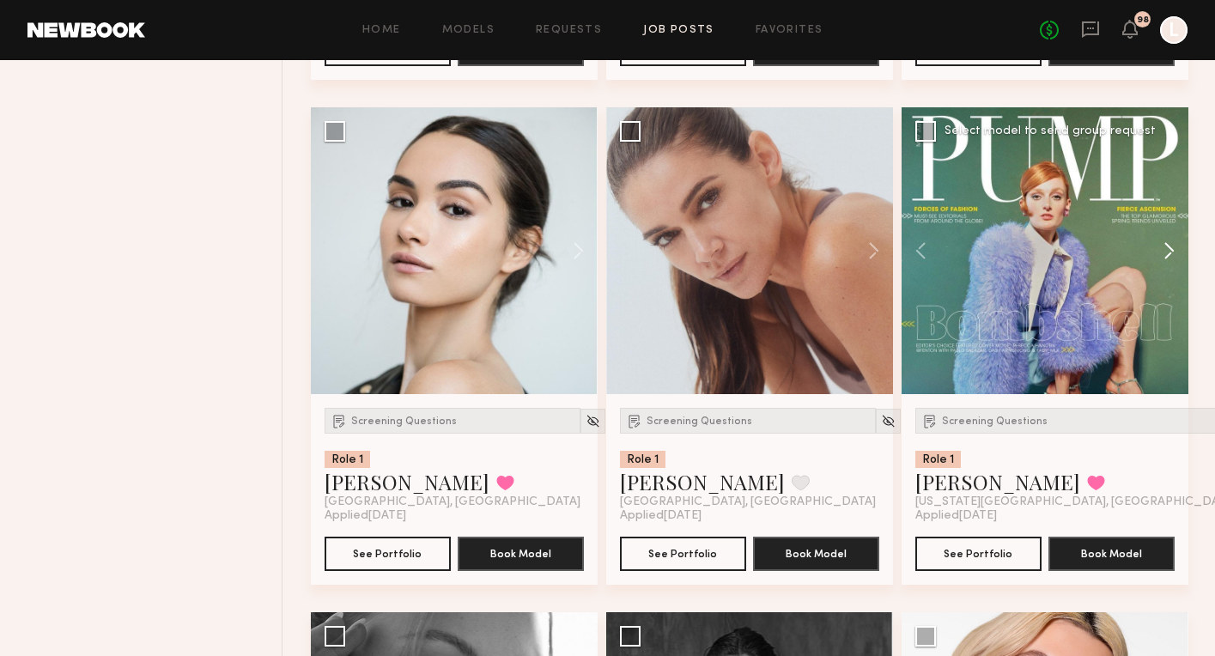
click at [1169, 253] on button at bounding box center [1161, 250] width 55 height 287
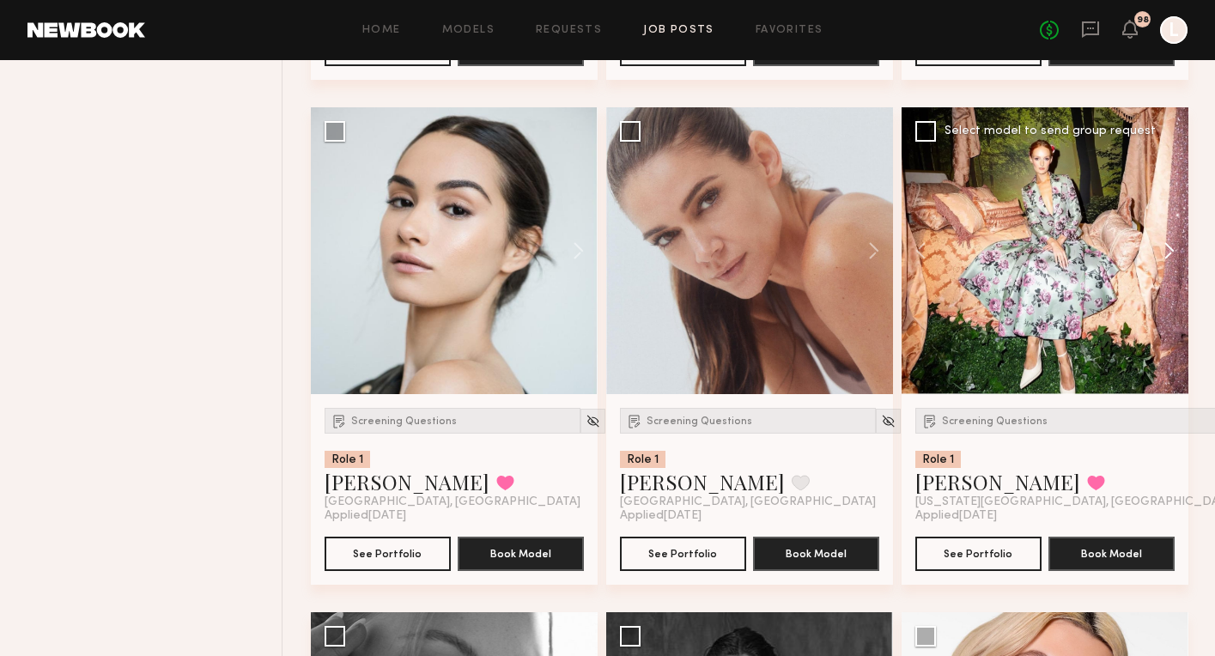
click at [1169, 253] on button at bounding box center [1161, 250] width 55 height 287
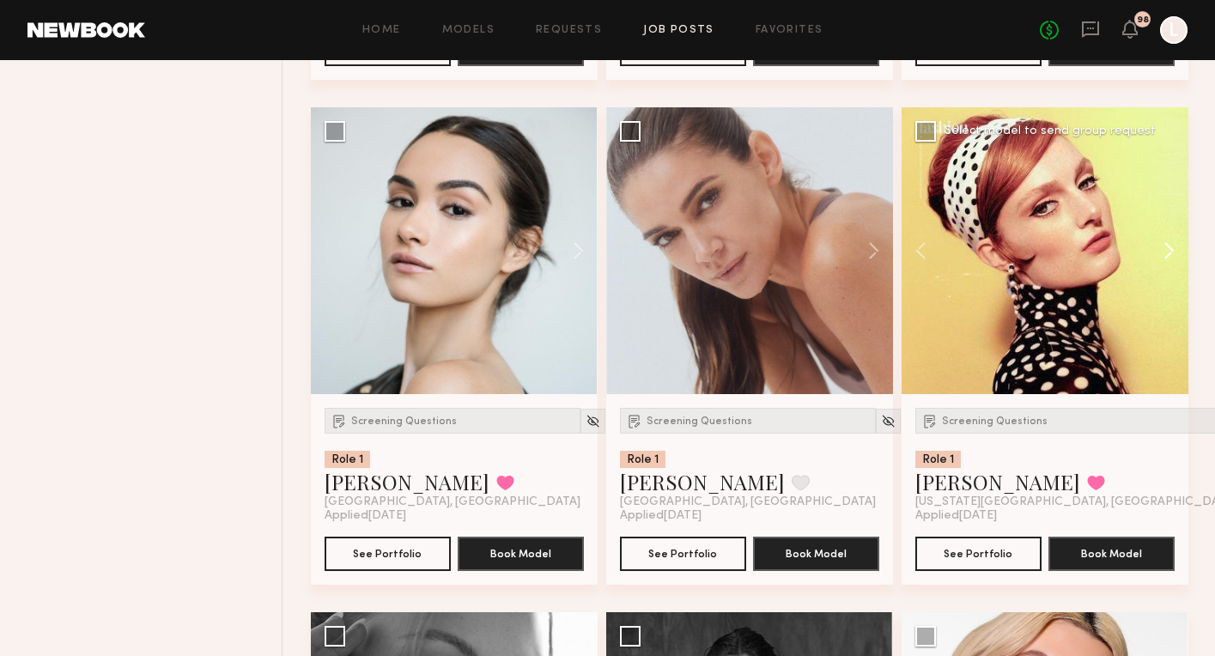
click at [1169, 253] on button at bounding box center [1161, 250] width 55 height 287
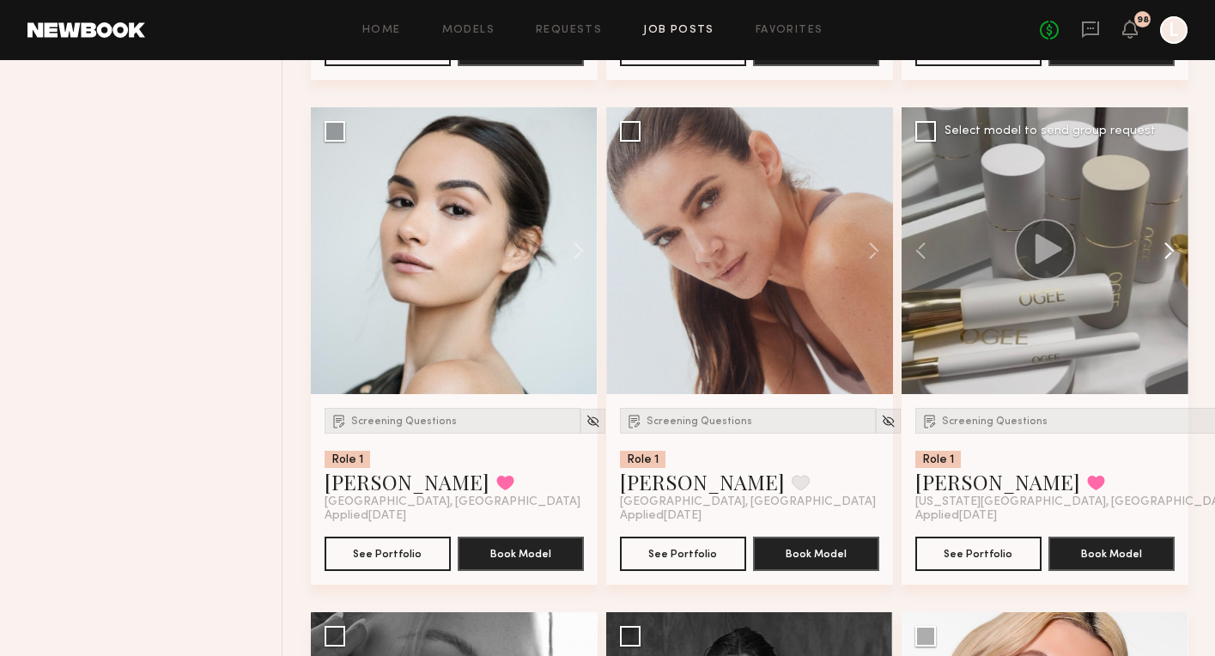
click at [1169, 253] on button at bounding box center [1161, 250] width 55 height 287
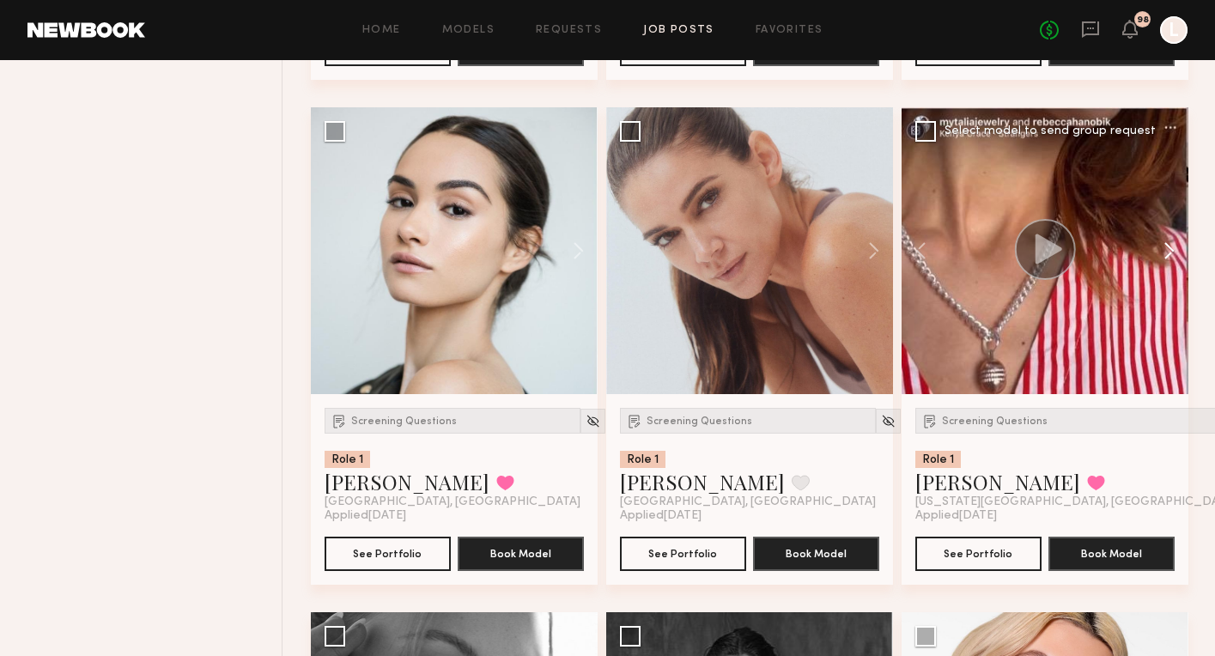
click at [1169, 253] on button at bounding box center [1161, 250] width 55 height 287
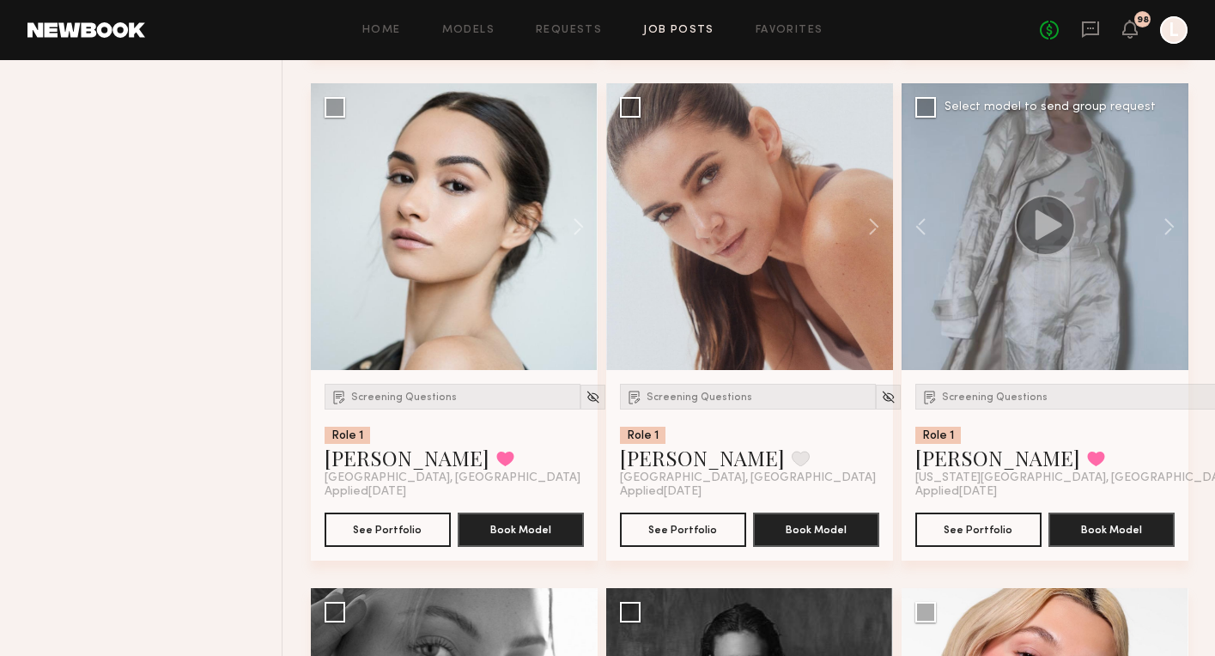
scroll to position [1346, 0]
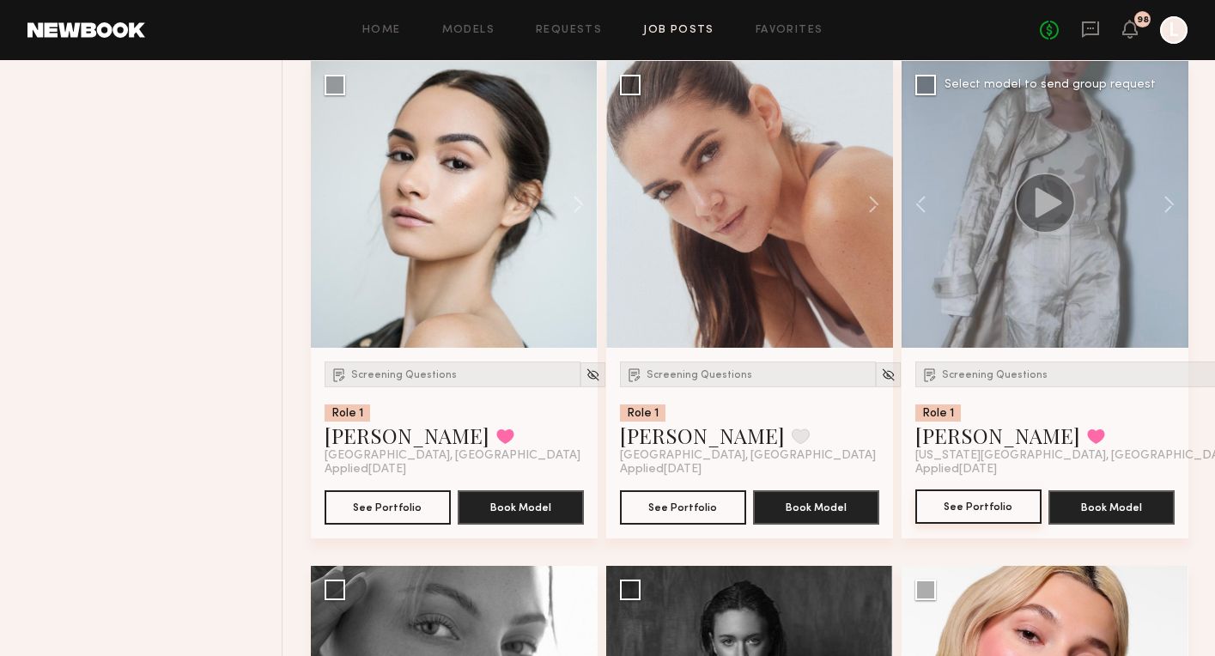
click at [984, 502] on button "See Portfolio" at bounding box center [979, 507] width 126 height 34
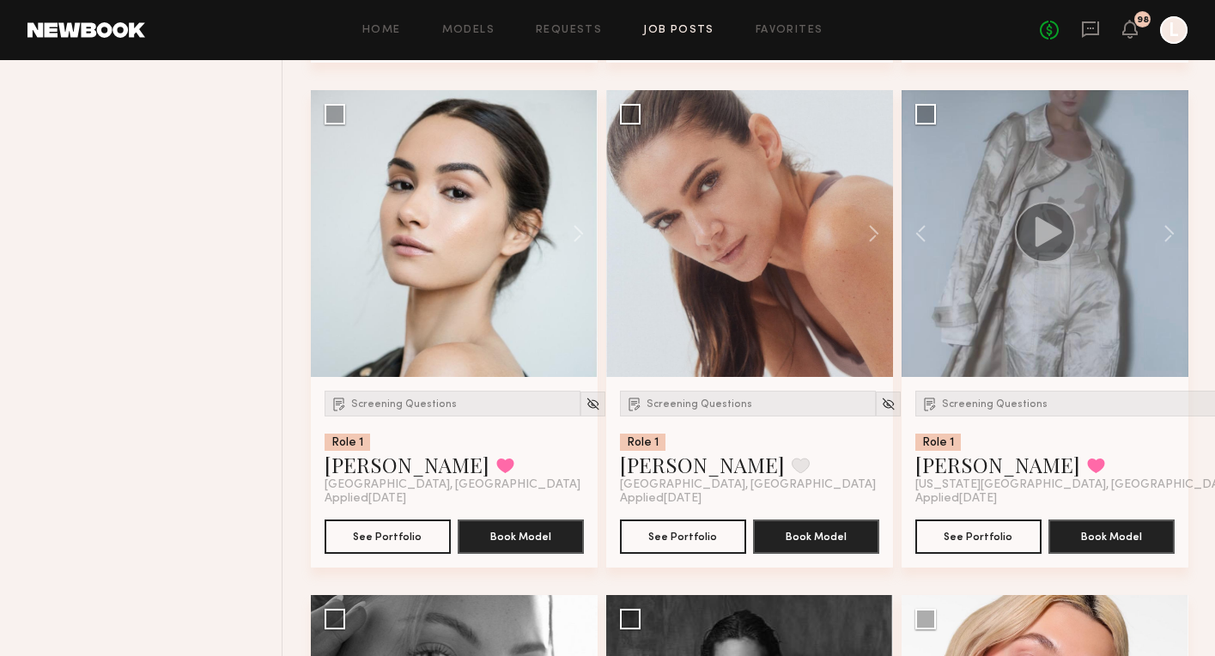
scroll to position [1306, 0]
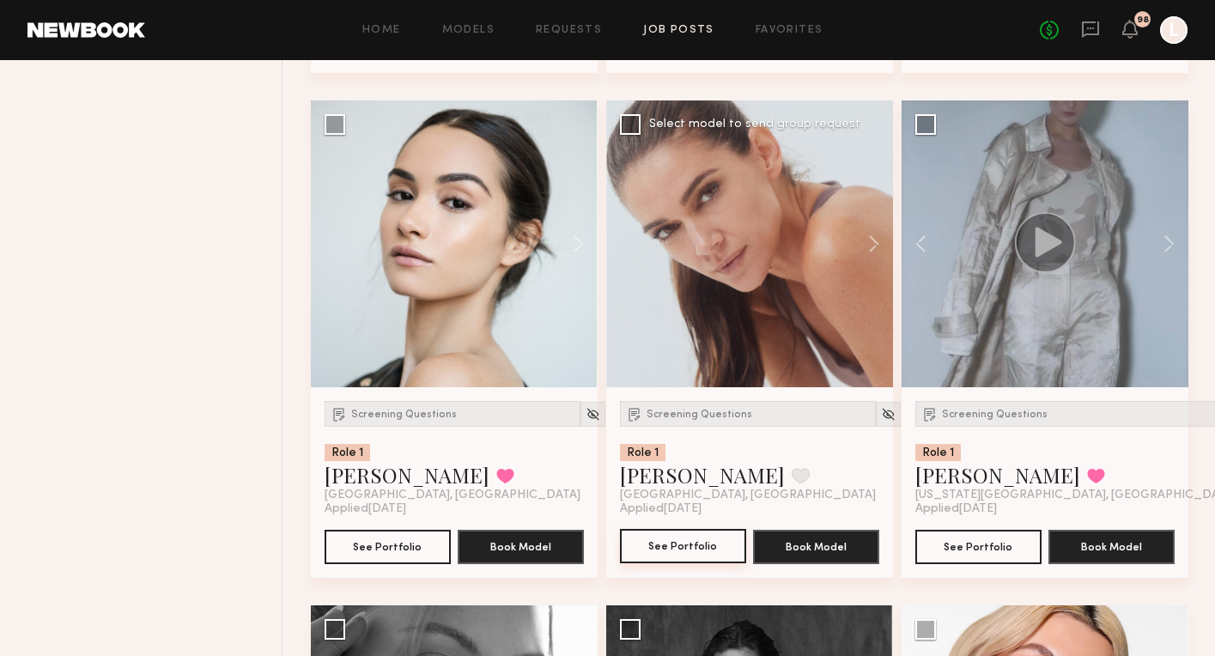
click at [687, 553] on button "See Portfolio" at bounding box center [683, 546] width 126 height 34
click at [416, 533] on button "See Portfolio" at bounding box center [388, 546] width 126 height 34
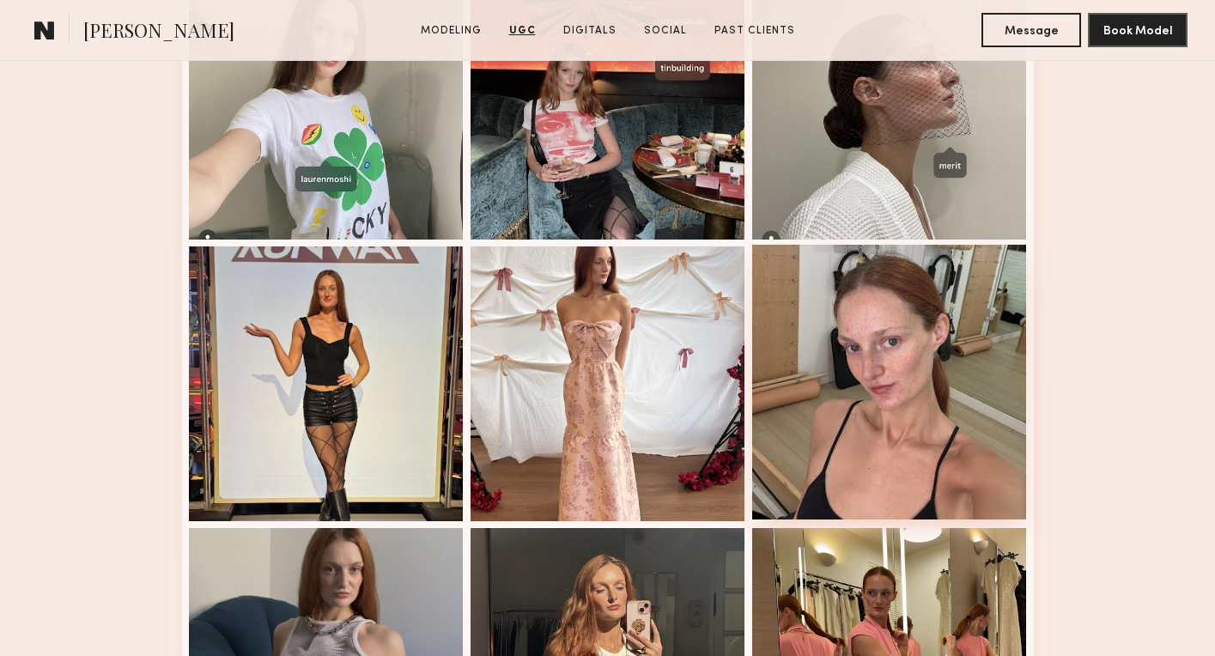
scroll to position [2579, 0]
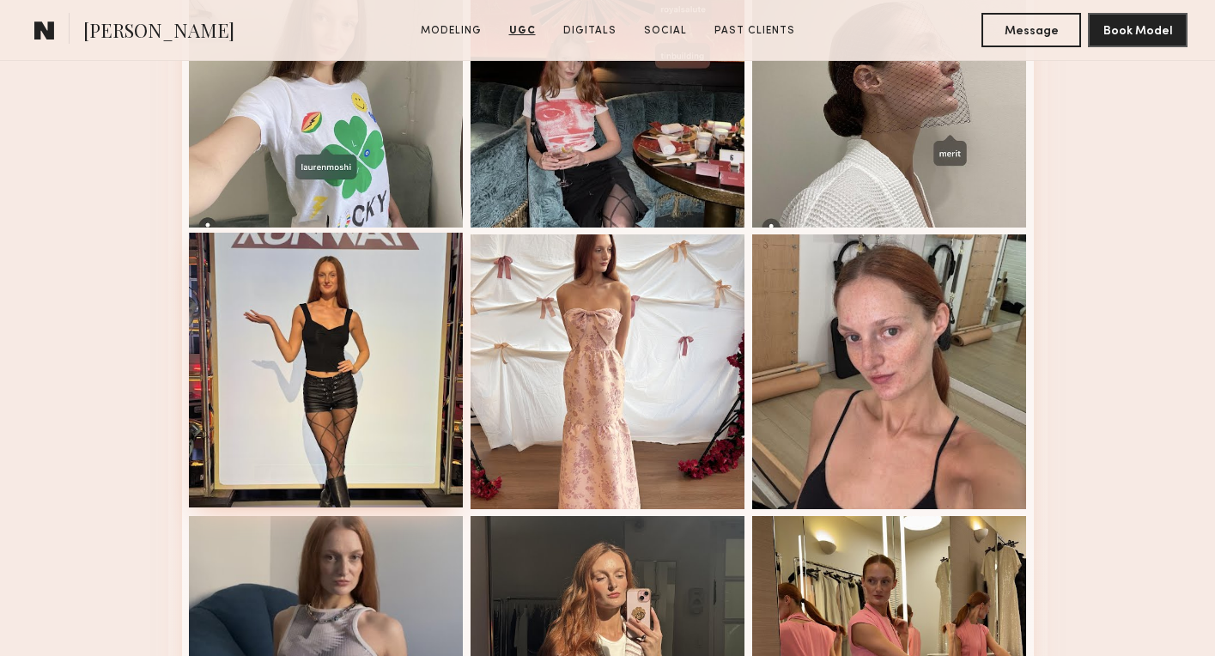
click at [396, 321] on div at bounding box center [326, 370] width 275 height 275
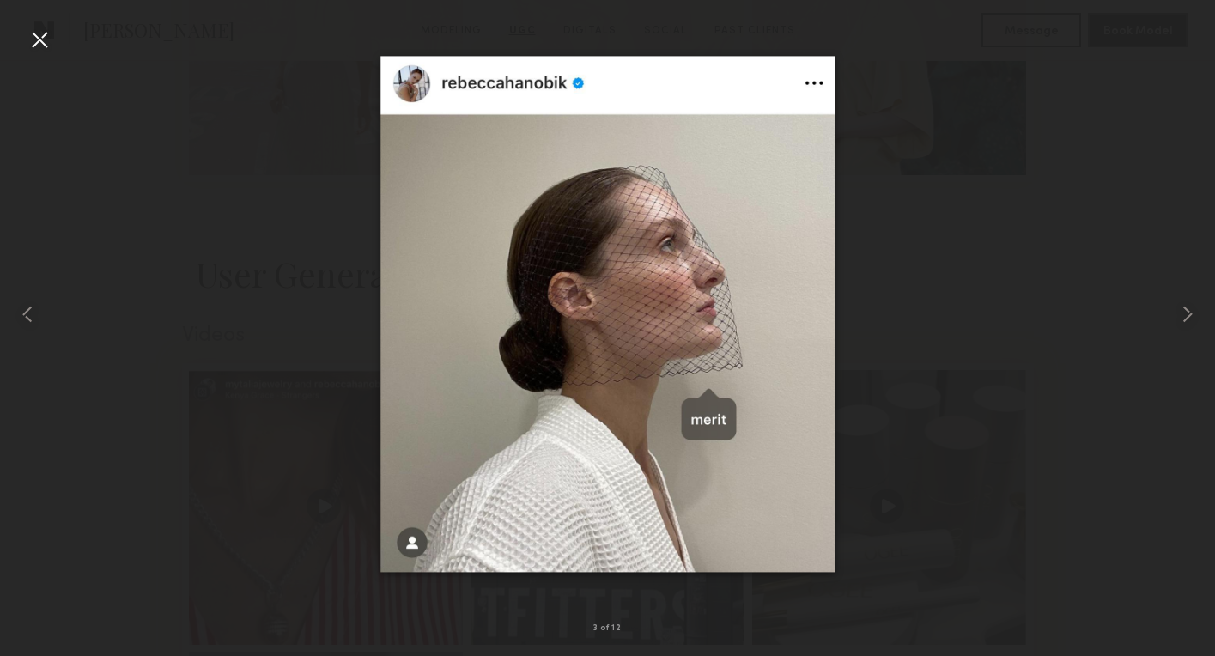
click at [40, 34] on div at bounding box center [39, 39] width 27 height 27
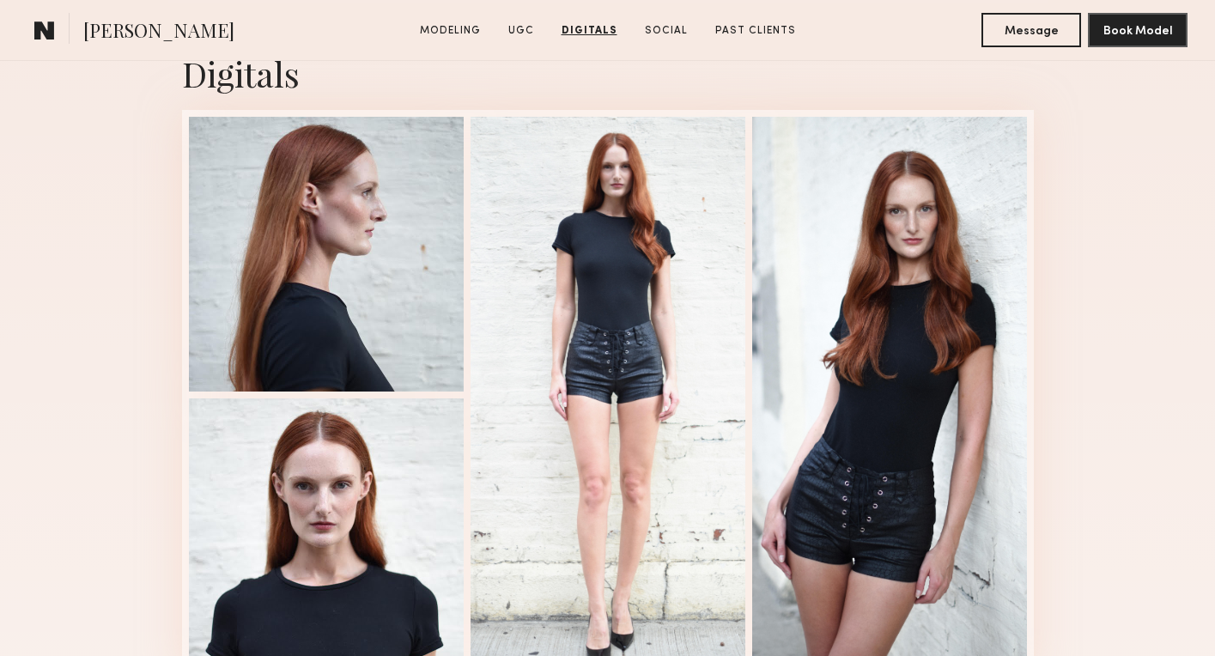
scroll to position [4814, 0]
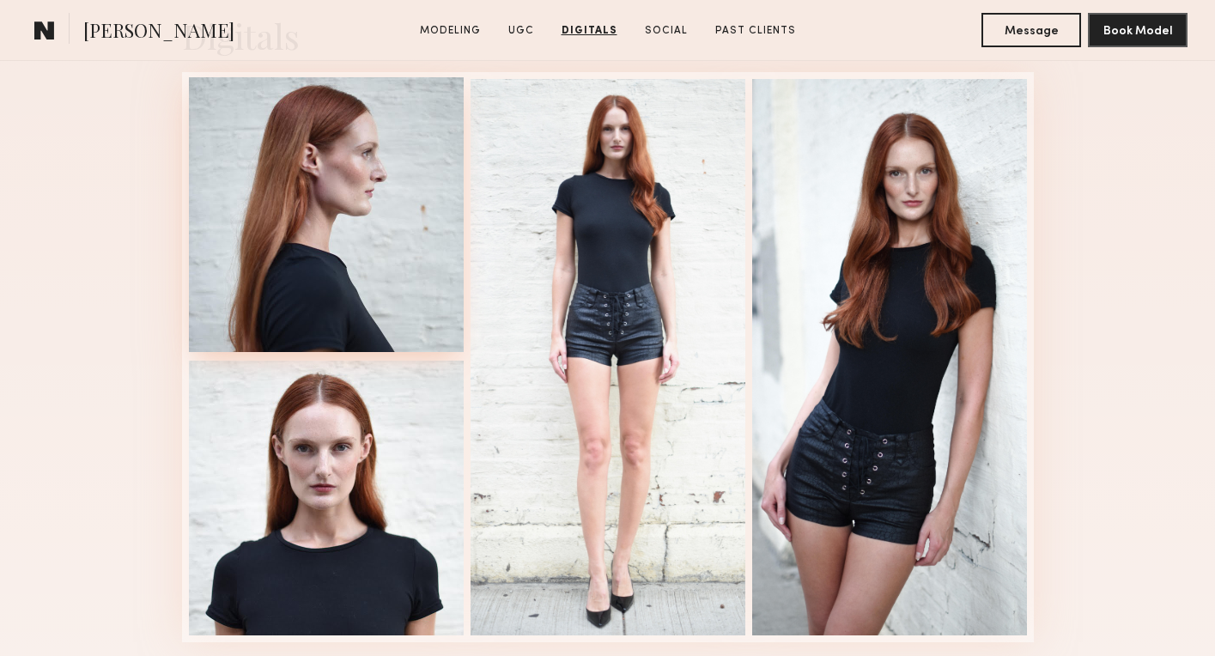
click at [377, 260] on div at bounding box center [326, 214] width 275 height 275
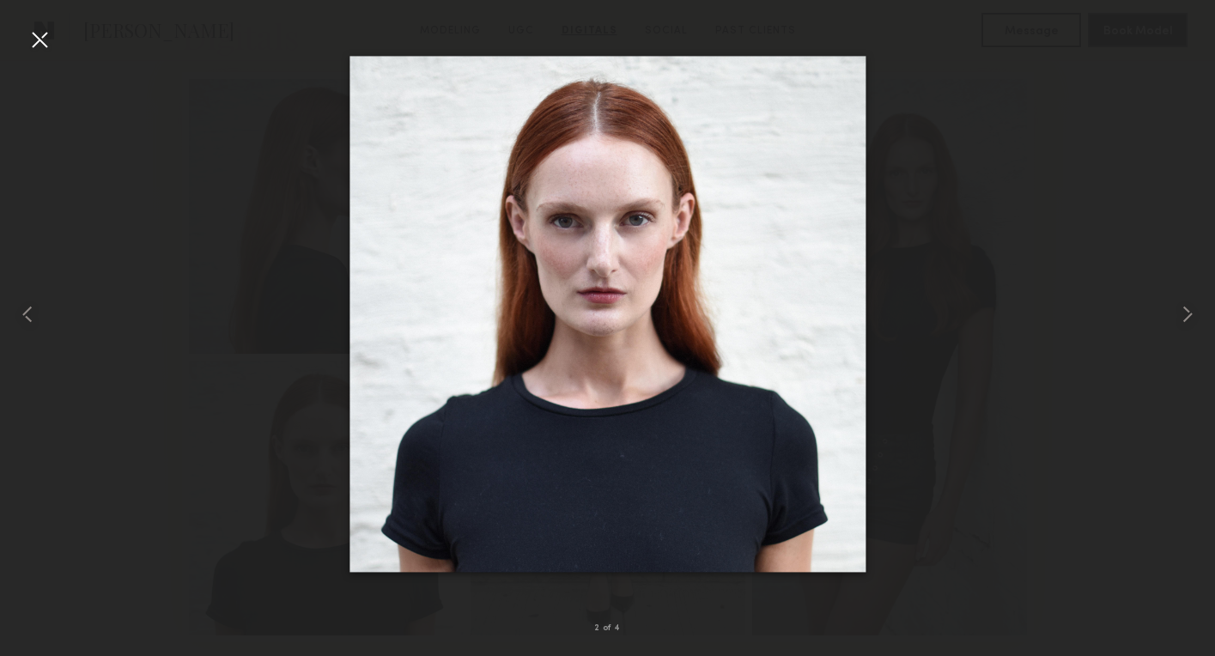
click at [39, 34] on div at bounding box center [39, 39] width 27 height 27
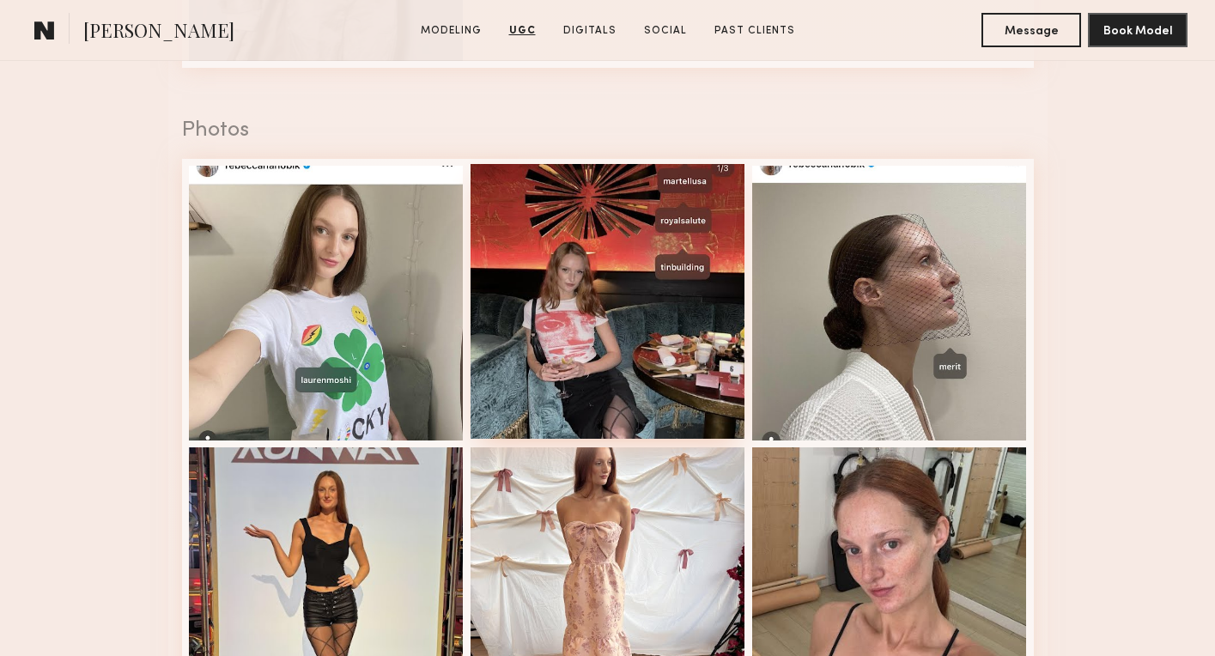
scroll to position [3442, 0]
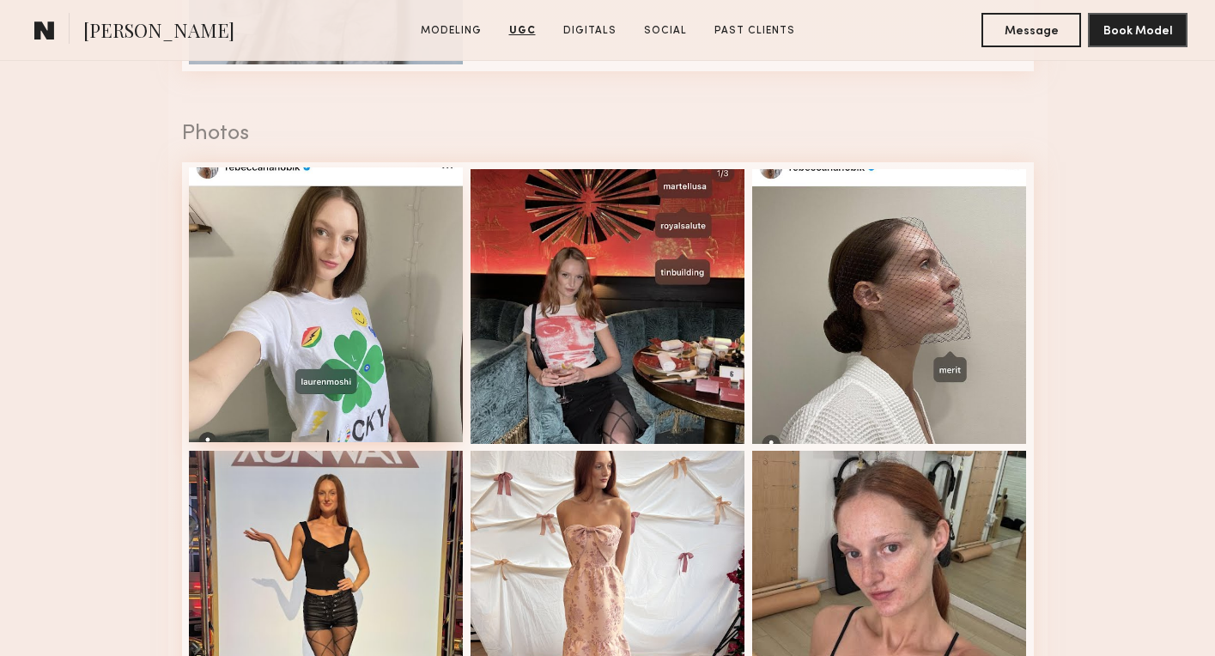
click at [413, 220] on div at bounding box center [326, 304] width 275 height 275
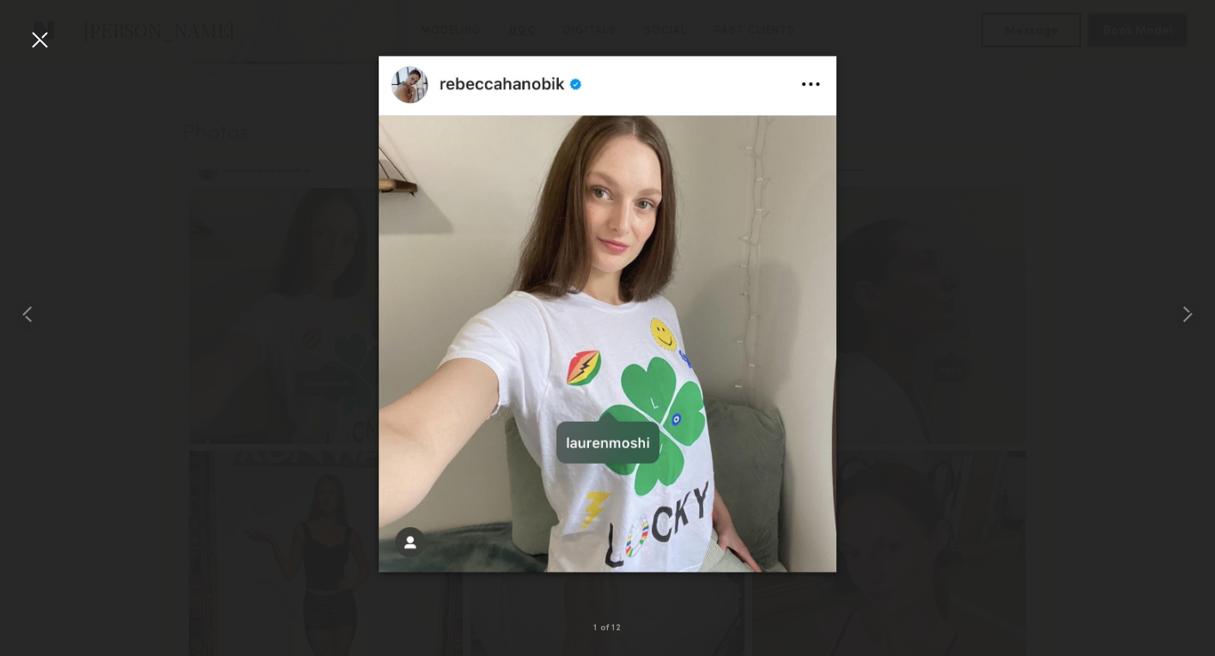
click at [230, 152] on div at bounding box center [607, 314] width 1215 height 574
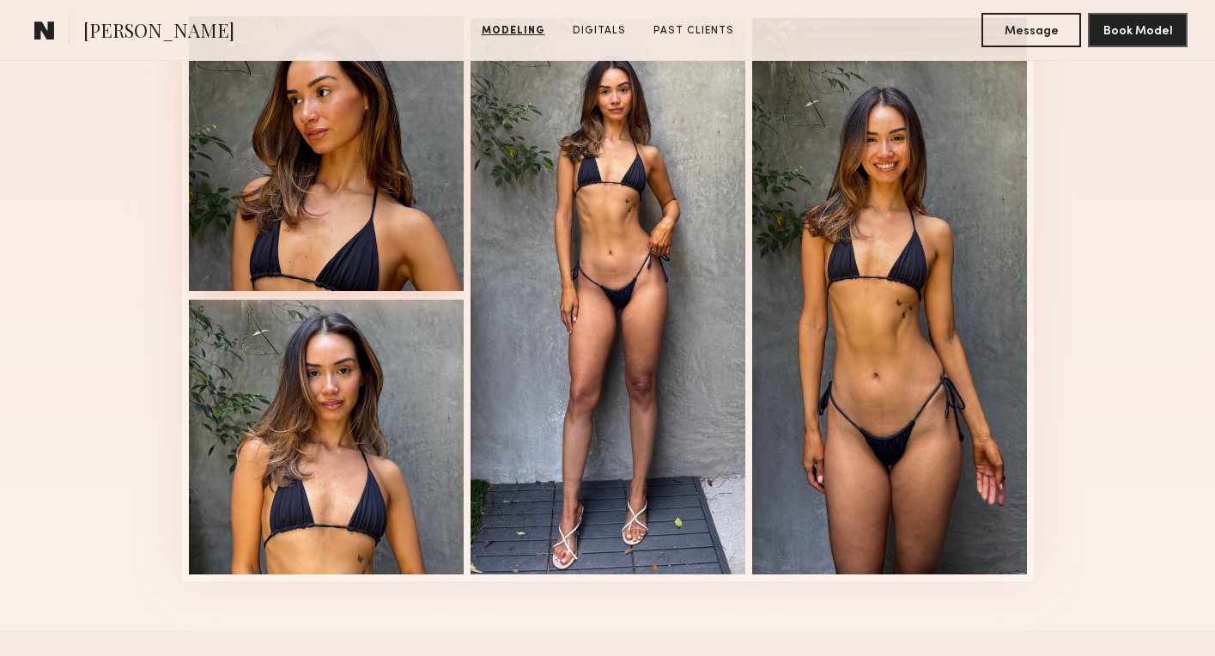
scroll to position [1828, 0]
